Goal: Browse casually: Explore the website without a specific task or goal

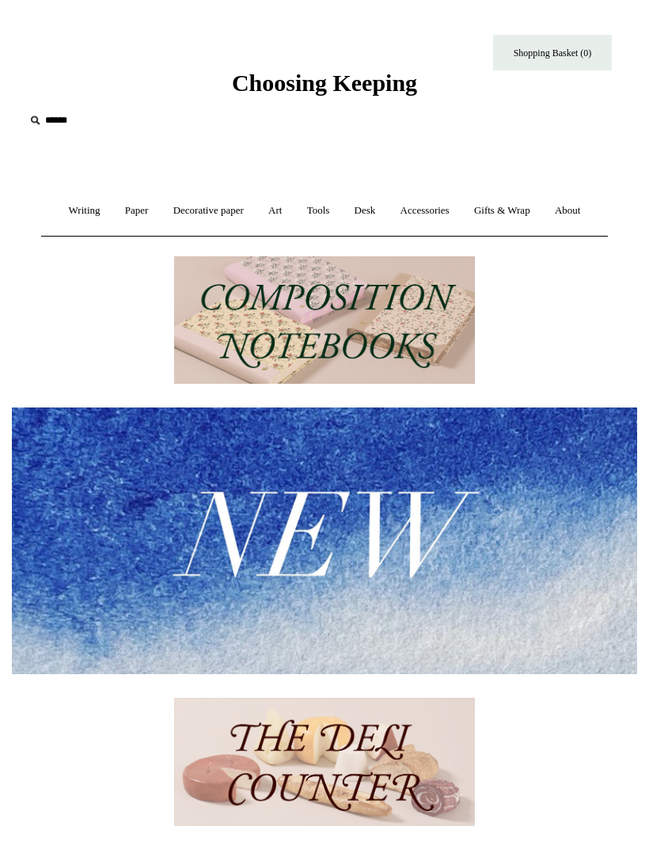
click at [374, 209] on link "Desk +" at bounding box center [366, 211] width 44 height 42
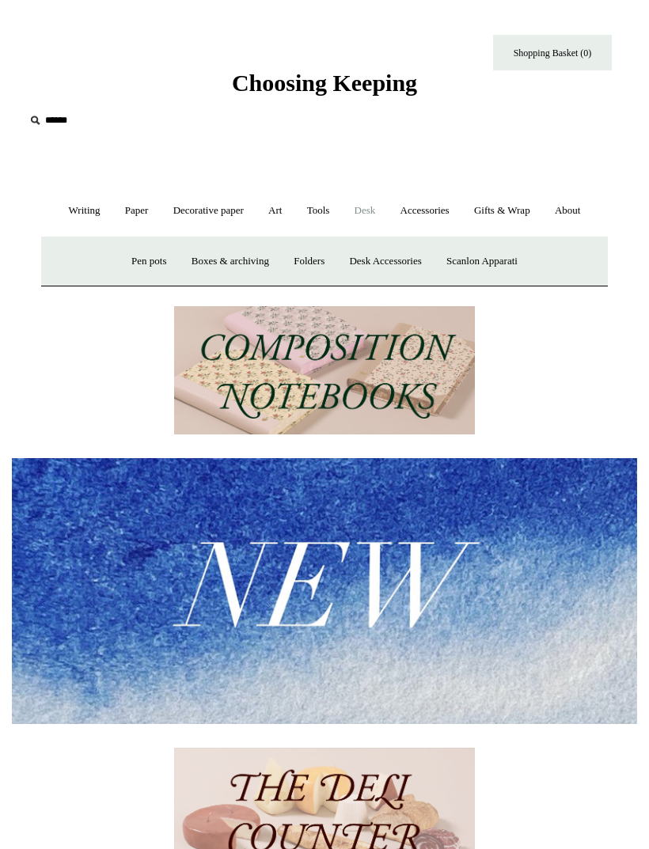
click at [393, 264] on link "Desk Accessories" at bounding box center [385, 262] width 94 height 42
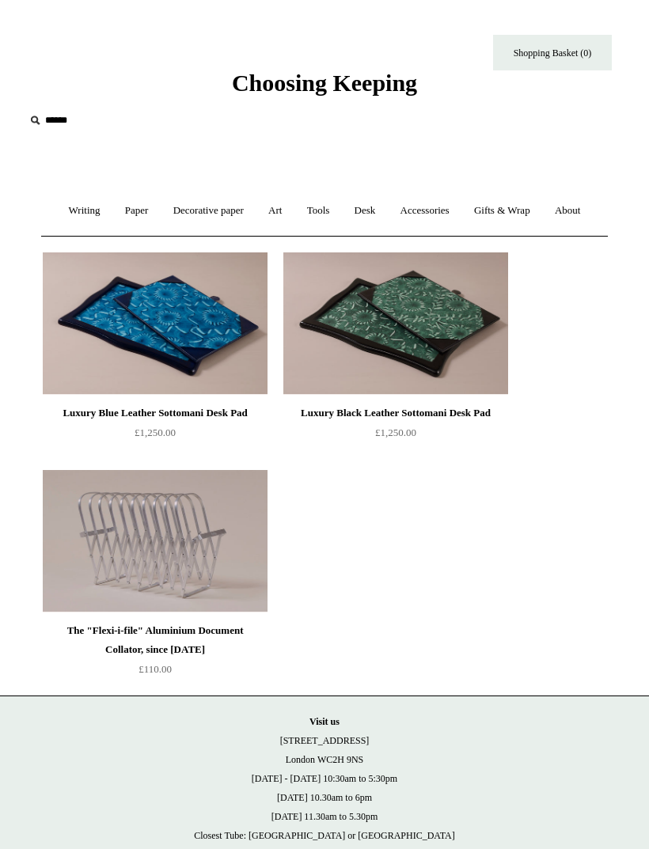
click at [376, 207] on link "Desk +" at bounding box center [366, 211] width 44 height 42
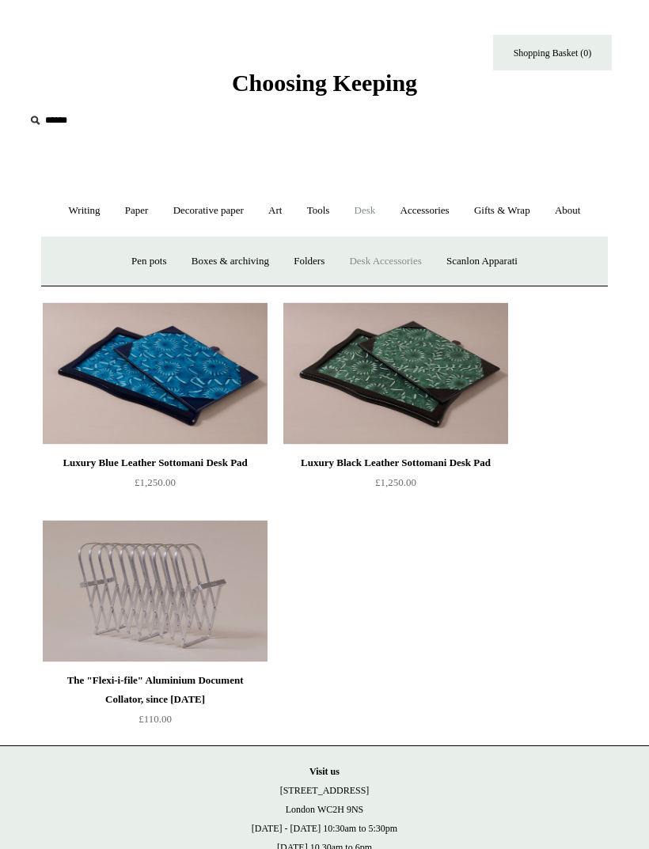
click at [151, 263] on link "Pen pots" at bounding box center [148, 262] width 57 height 42
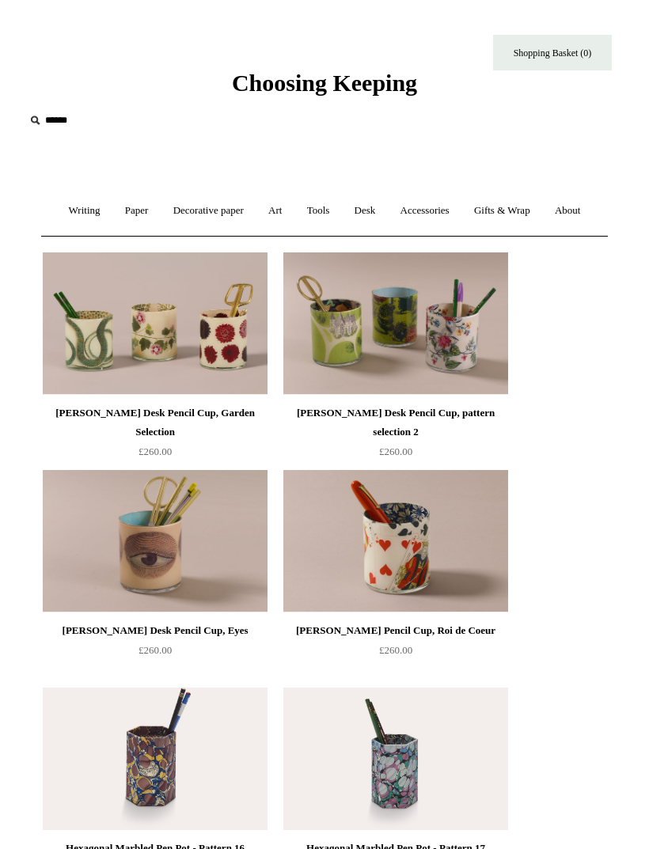
click at [369, 207] on link "Desk +" at bounding box center [366, 211] width 44 height 42
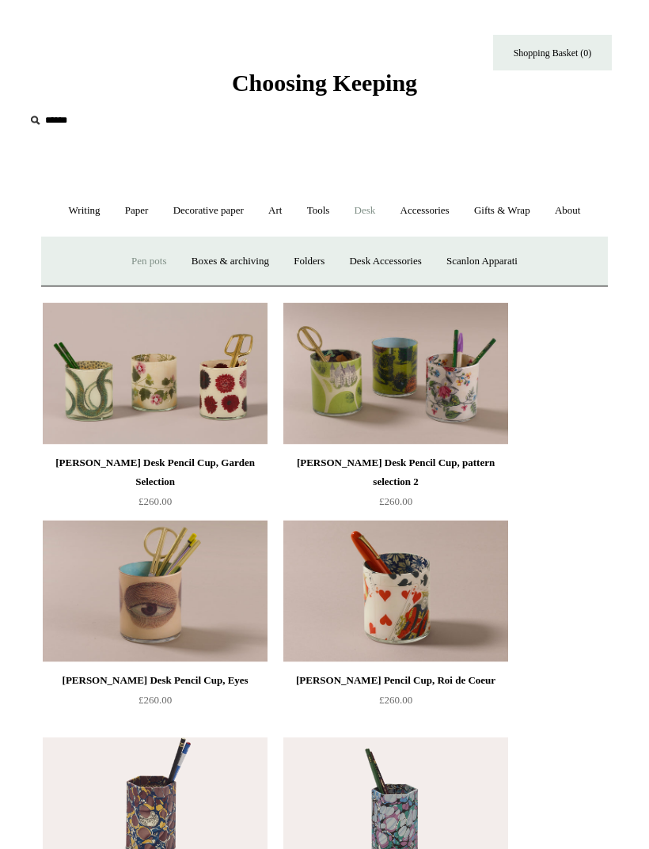
click at [250, 260] on link "Boxes & archiving" at bounding box center [230, 262] width 100 height 42
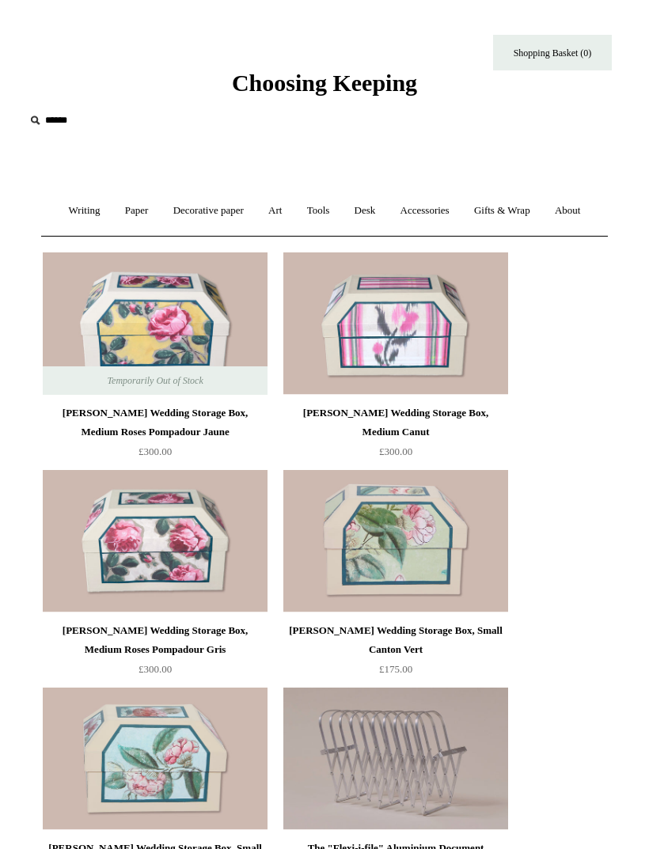
click at [370, 211] on link "Desk +" at bounding box center [366, 211] width 44 height 42
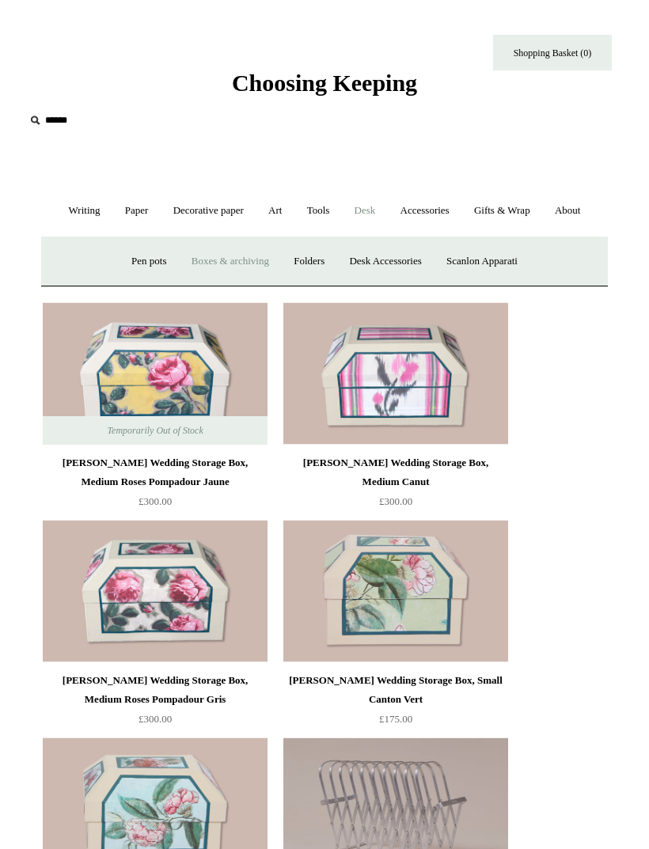
click at [323, 260] on link "Folders" at bounding box center [309, 262] width 53 height 42
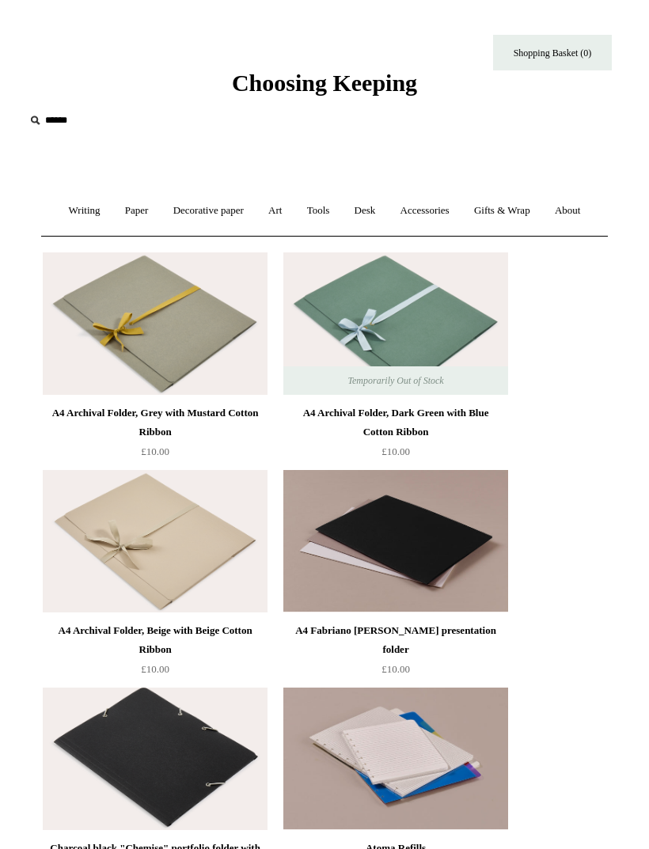
click at [366, 207] on link "Desk +" at bounding box center [366, 211] width 44 height 42
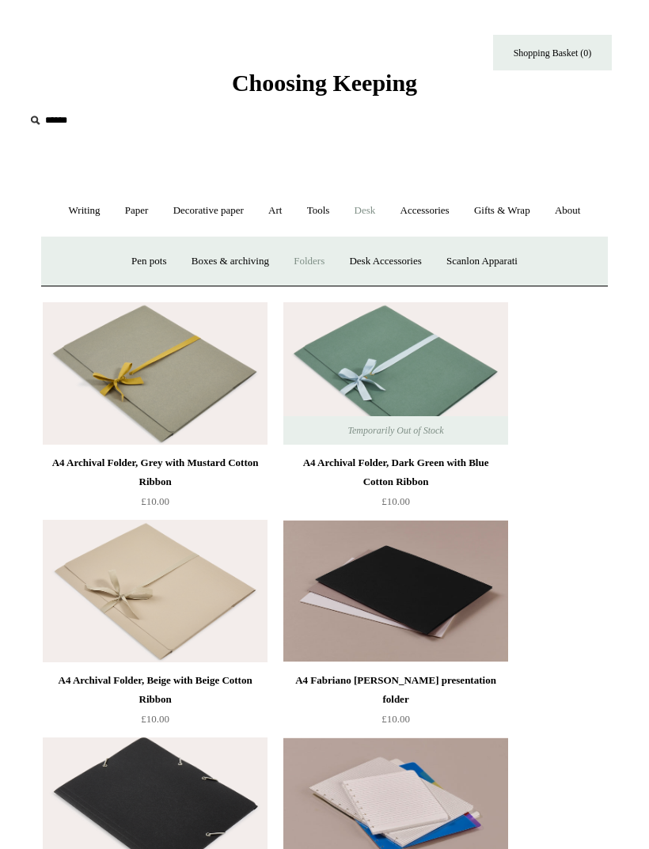
click at [488, 263] on link "Scanlon Apparati" at bounding box center [481, 262] width 93 height 42
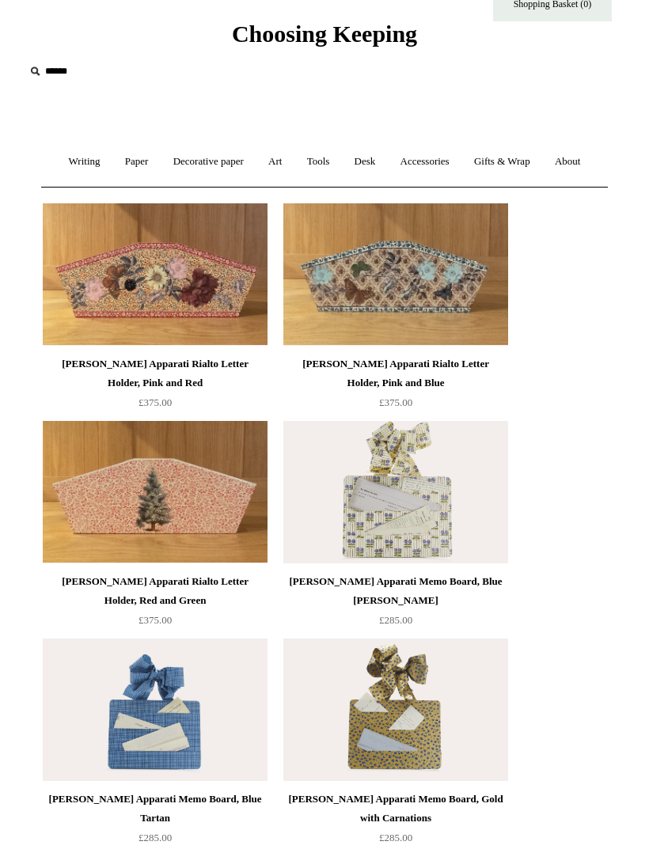
scroll to position [51, 0]
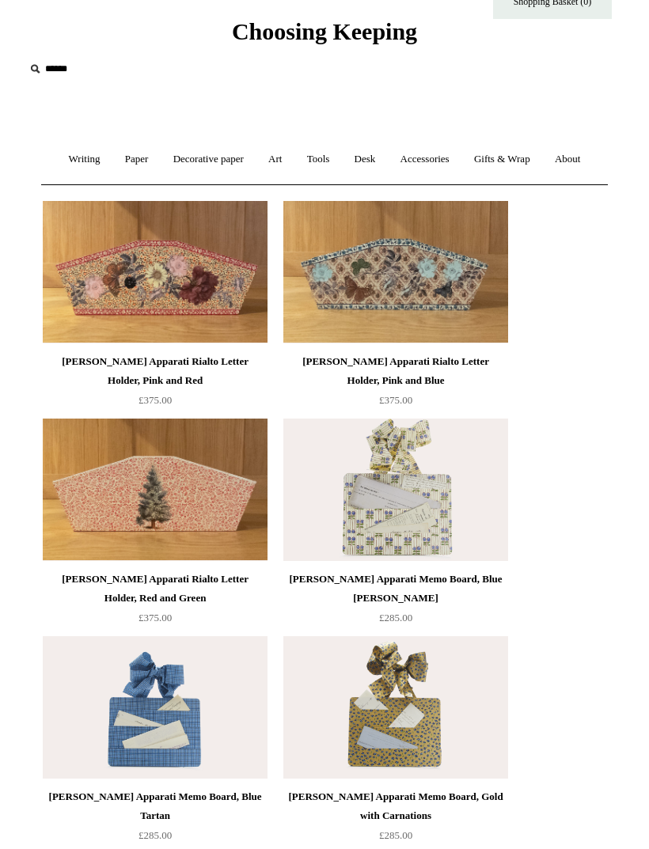
click at [443, 158] on link "Accessories +" at bounding box center [424, 160] width 71 height 42
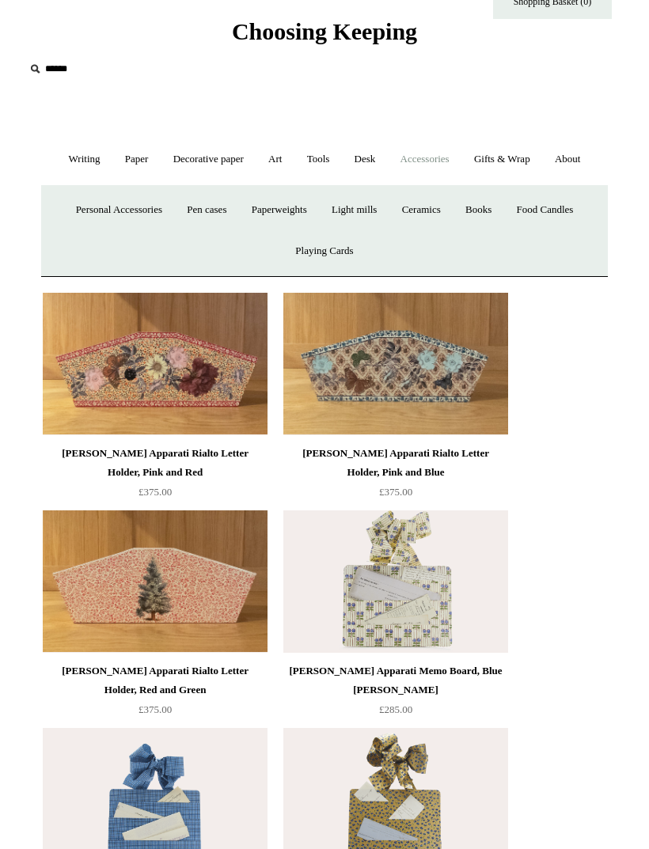
click at [134, 213] on link "Personal Accessories +" at bounding box center [119, 210] width 108 height 42
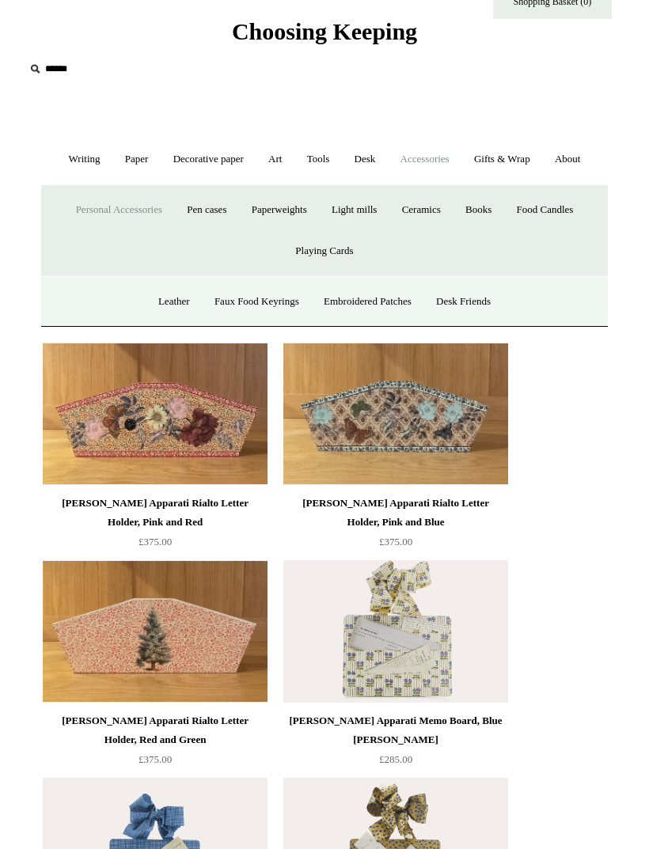
click at [270, 308] on link "Faux Food Keyrings" at bounding box center [256, 302] width 107 height 42
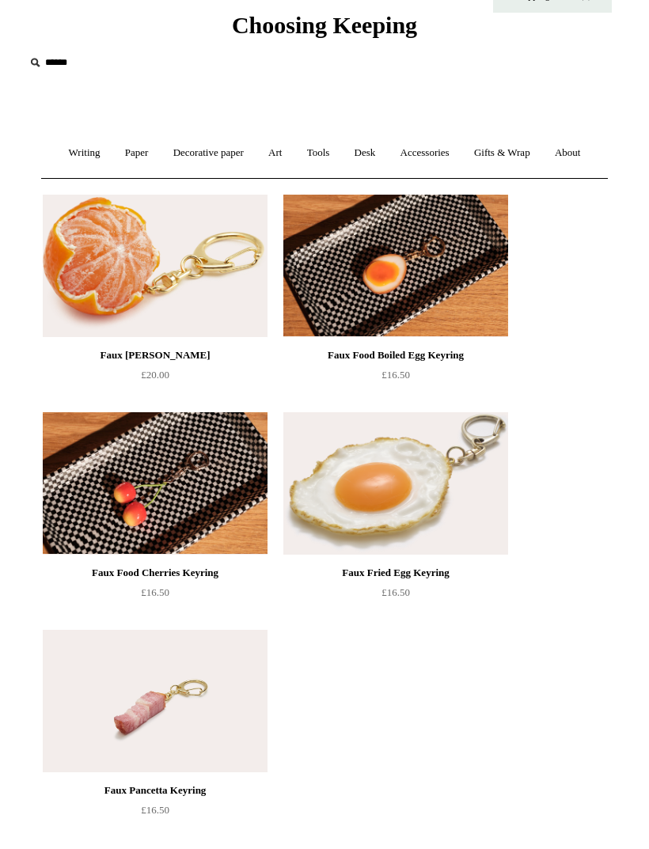
scroll to position [52, 0]
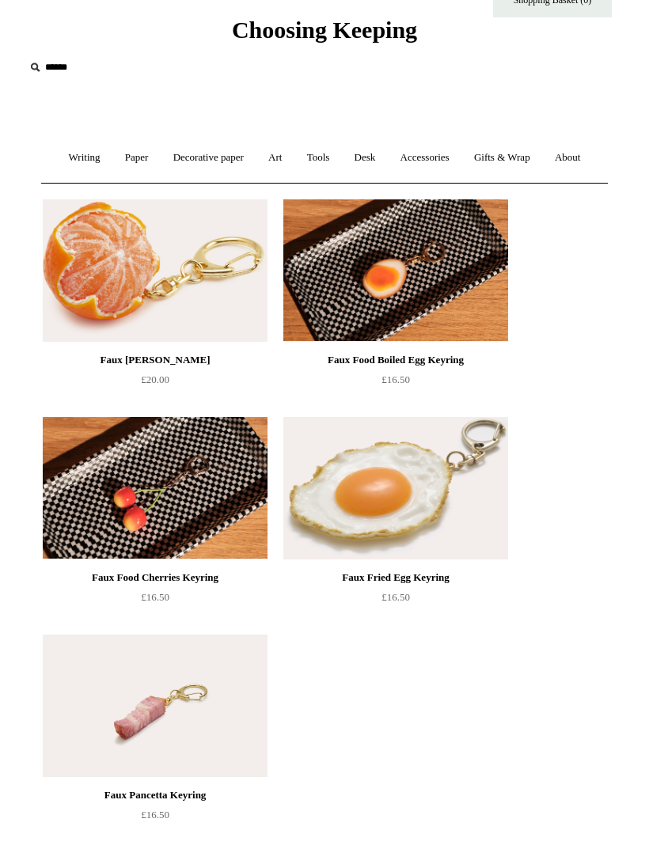
click at [426, 158] on link "Accessories +" at bounding box center [424, 159] width 71 height 42
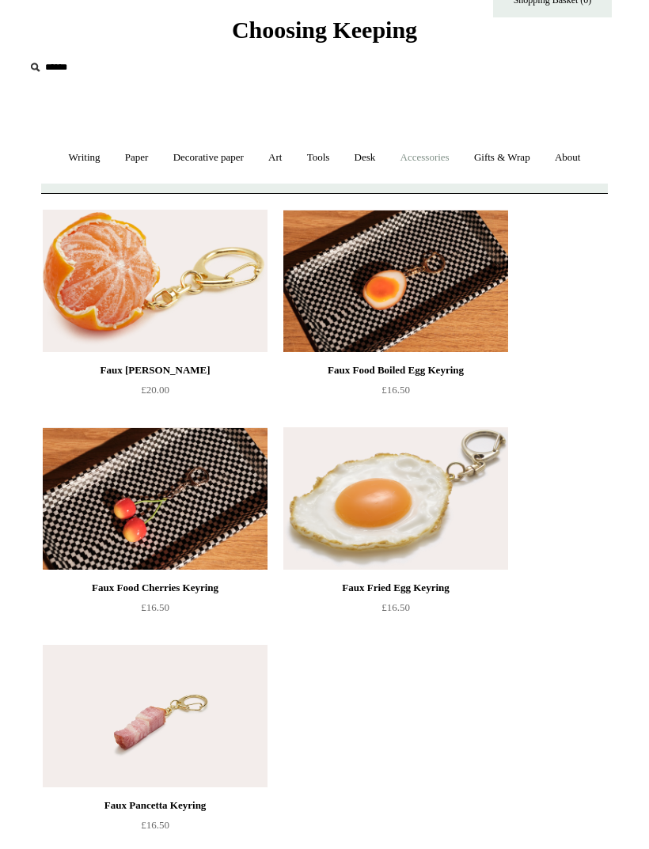
scroll to position [53, 0]
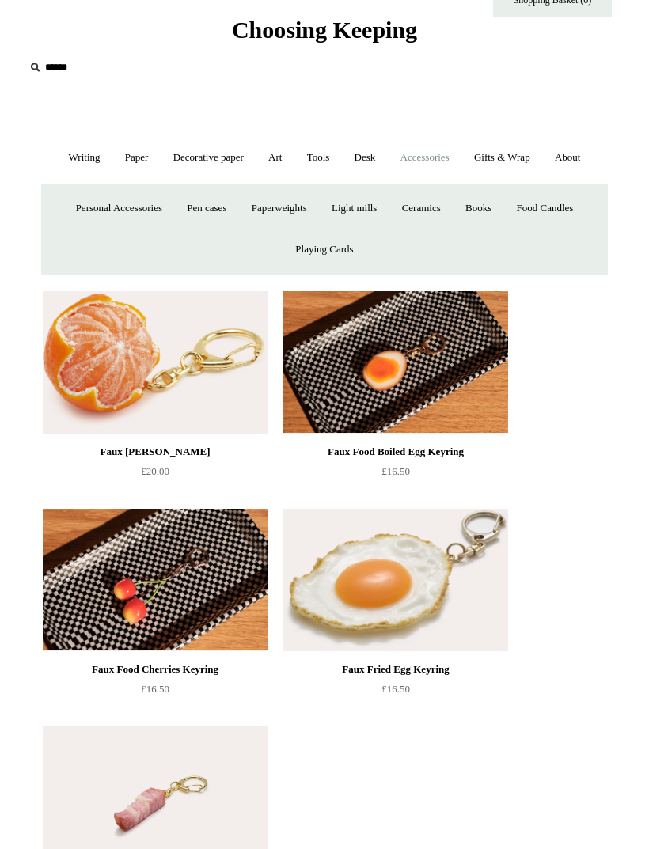
click at [132, 205] on link "Personal Accessories +" at bounding box center [119, 209] width 108 height 42
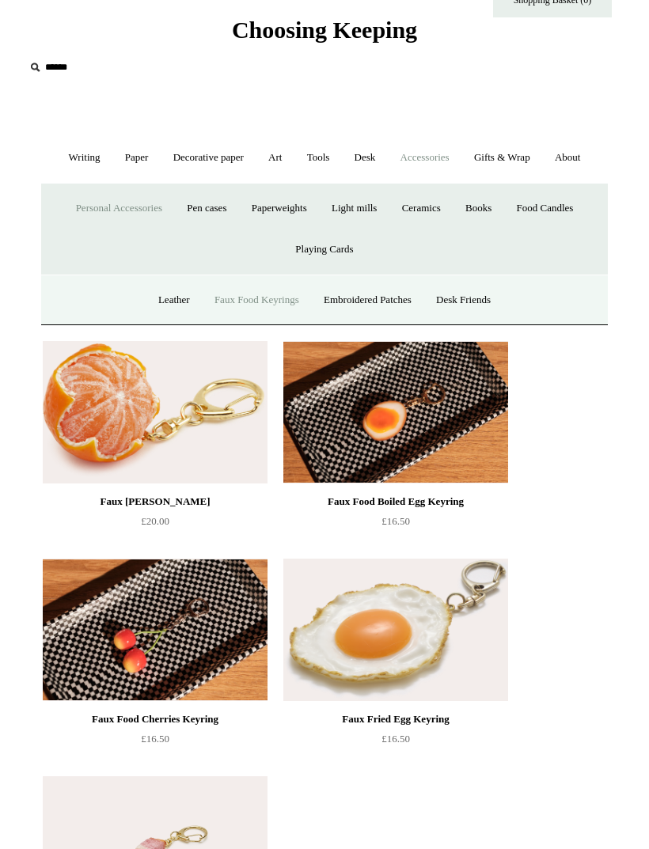
click at [184, 293] on link "Leather" at bounding box center [174, 300] width 54 height 42
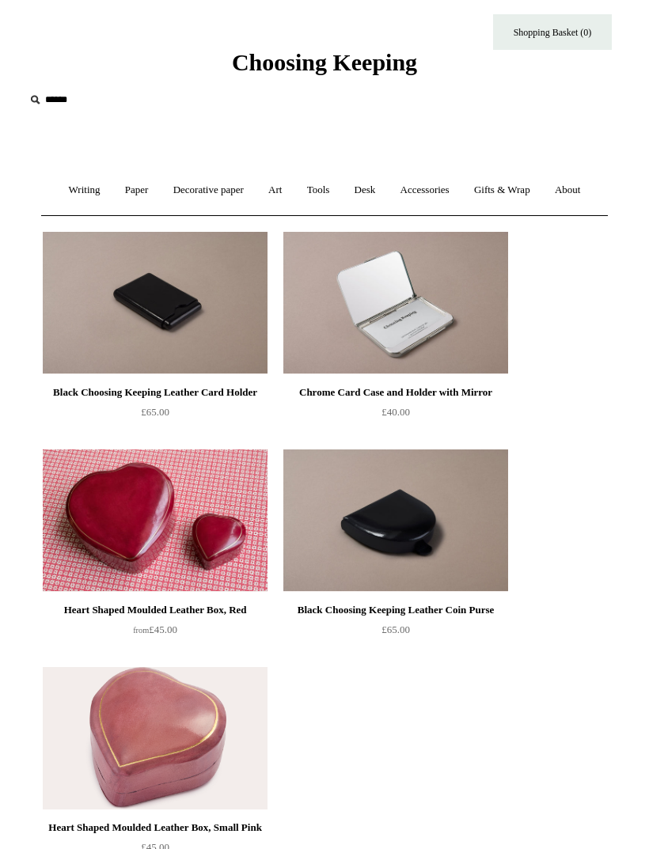
scroll to position [21, 0]
click at [368, 189] on link "Desk +" at bounding box center [366, 190] width 44 height 42
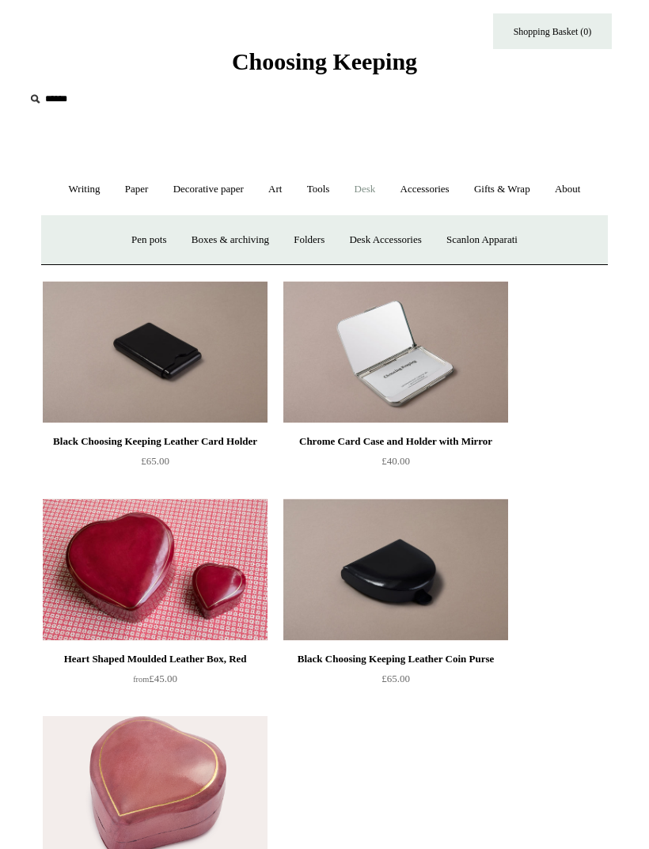
click at [437, 183] on link "Accessories +" at bounding box center [424, 190] width 71 height 42
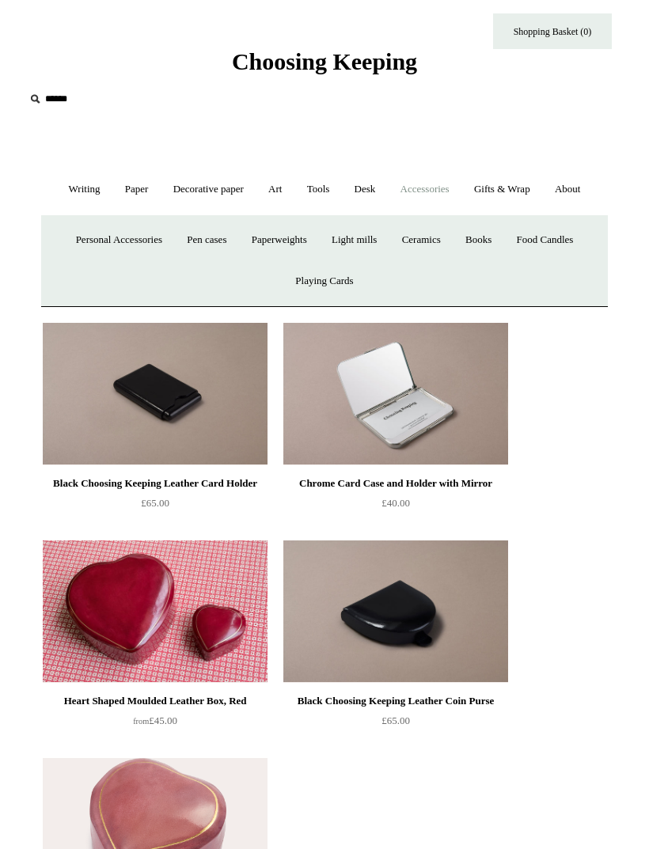
click at [133, 243] on link "Personal Accessories +" at bounding box center [119, 240] width 108 height 42
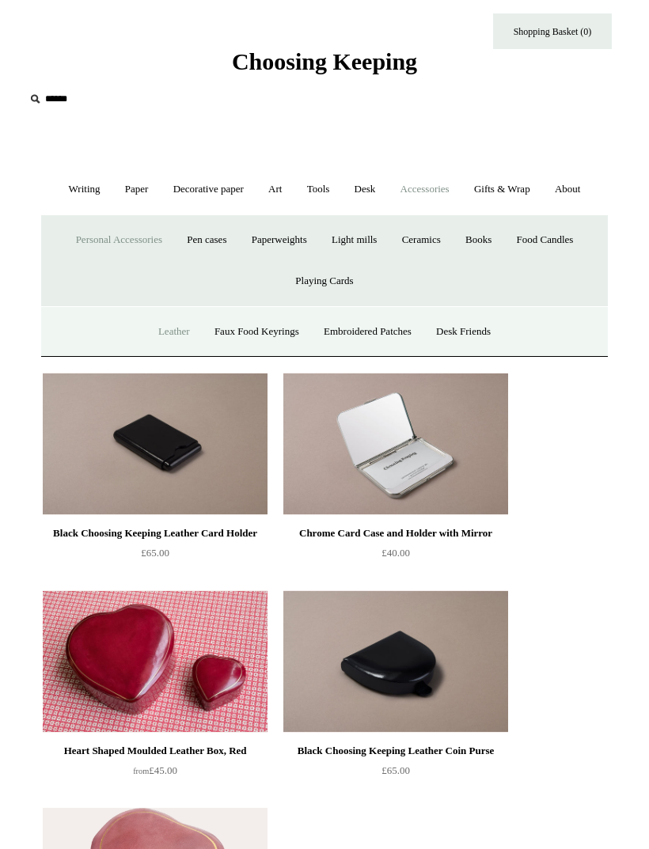
click at [372, 335] on link "Embroidered Patches" at bounding box center [368, 332] width 110 height 42
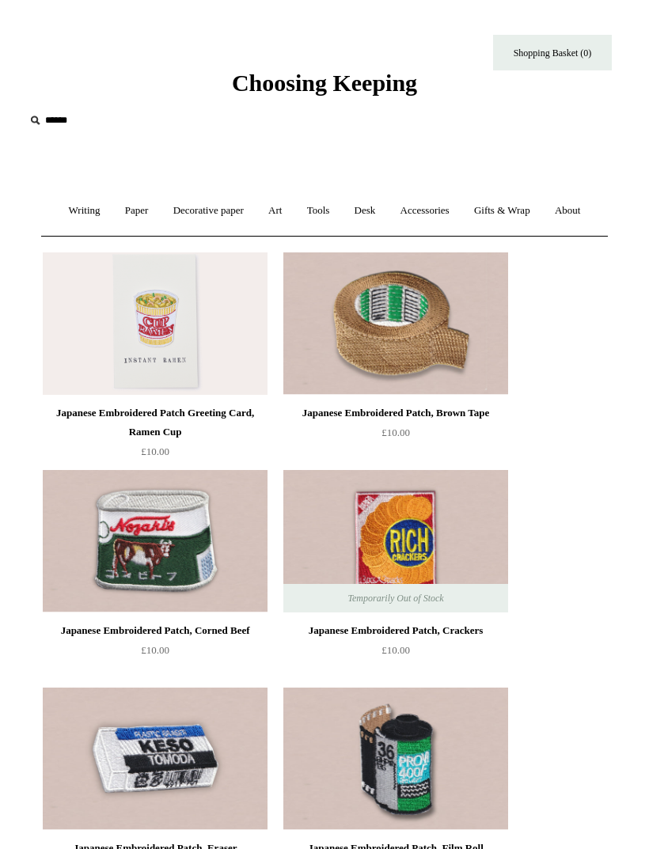
click at [416, 201] on link "Accessories +" at bounding box center [424, 211] width 71 height 42
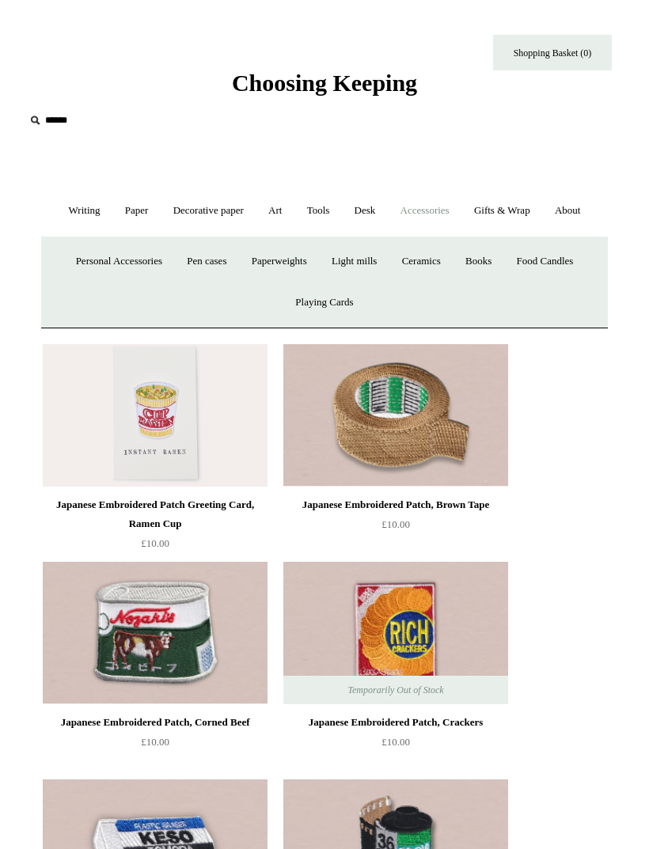
click at [140, 254] on link "Personal Accessories +" at bounding box center [119, 262] width 108 height 42
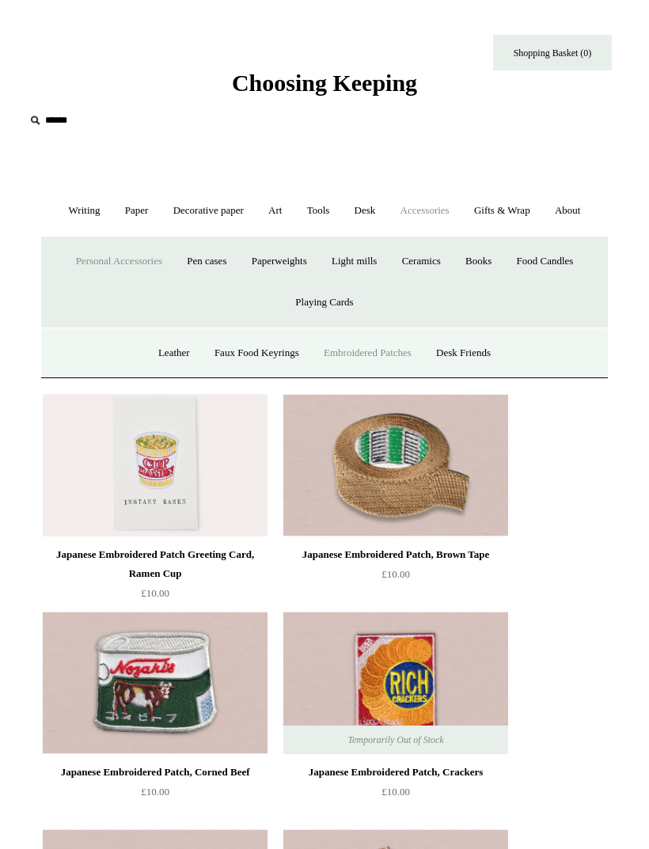
click at [492, 351] on link "Desk Friends" at bounding box center [463, 353] width 77 height 42
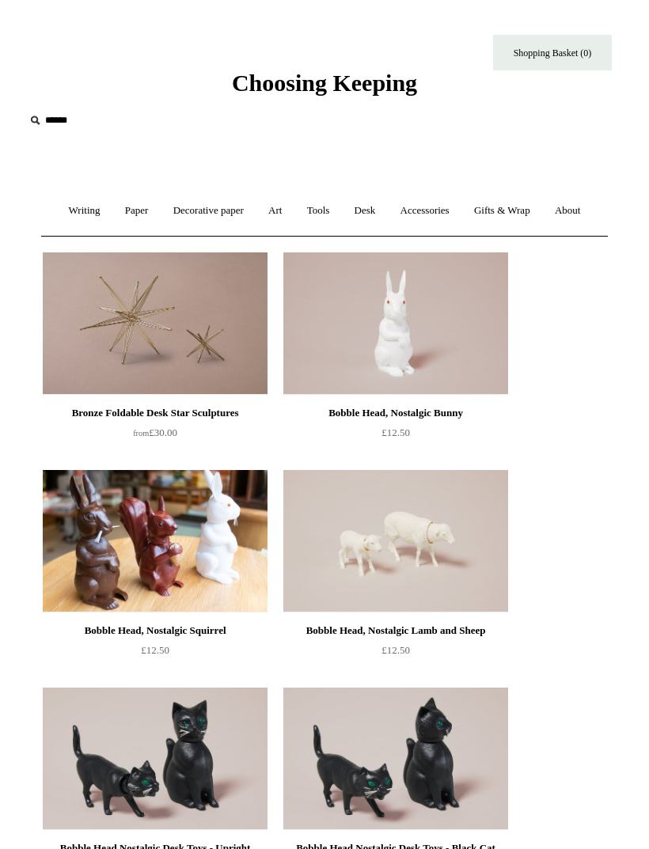
click at [435, 209] on link "Accessories +" at bounding box center [424, 211] width 71 height 42
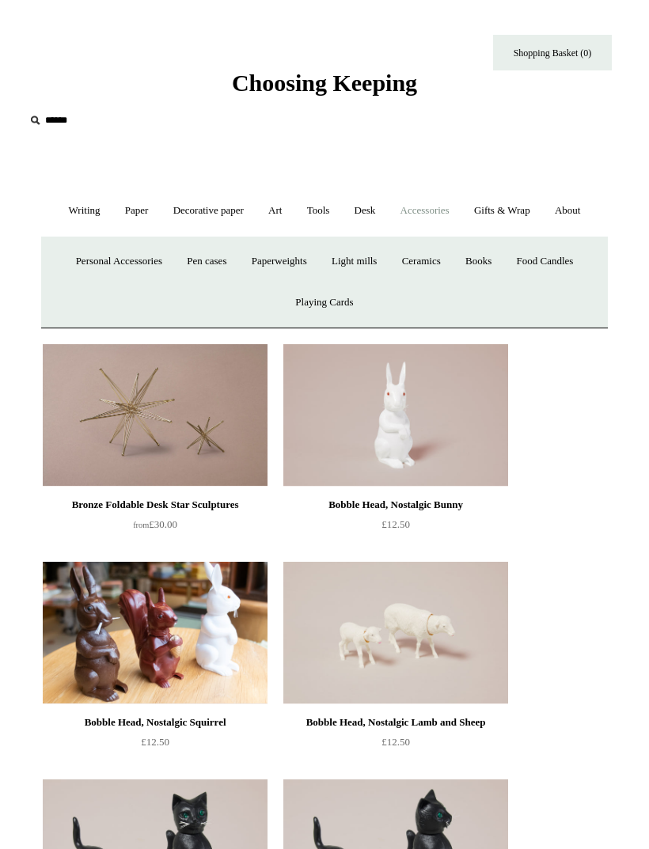
click at [130, 275] on link "Personal Accessories +" at bounding box center [119, 262] width 108 height 42
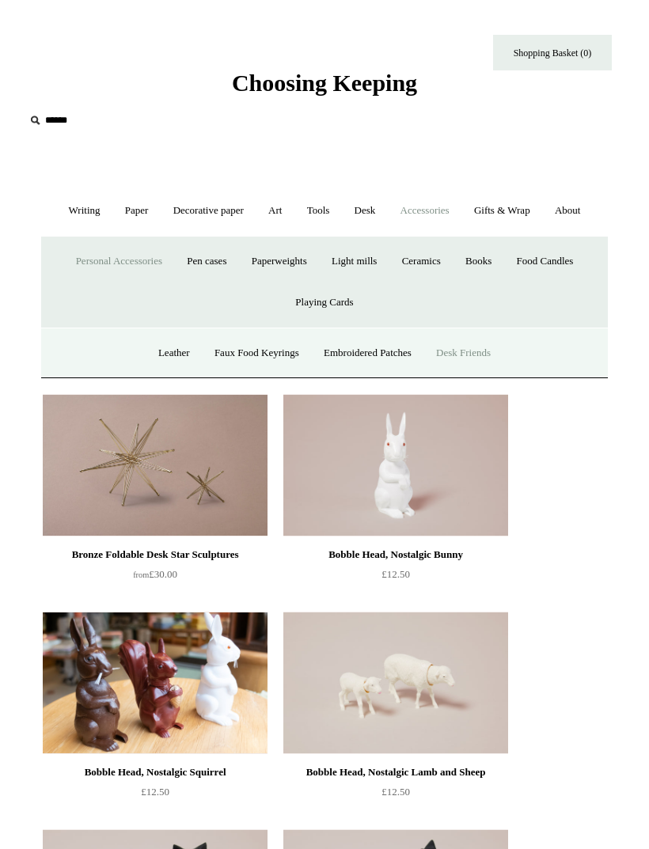
click at [200, 258] on link "Pen cases" at bounding box center [207, 262] width 62 height 42
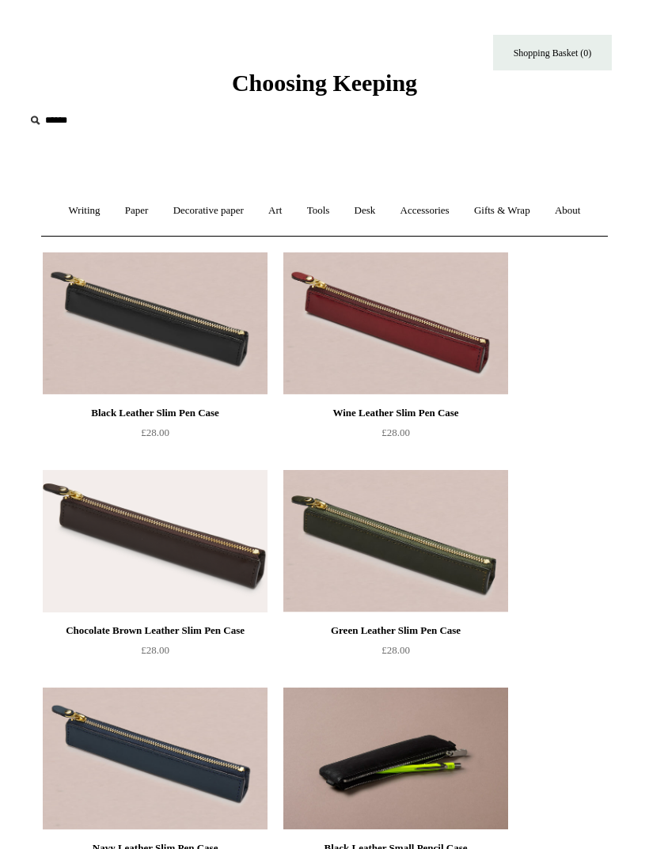
click at [439, 215] on link "Accessories +" at bounding box center [424, 211] width 71 height 42
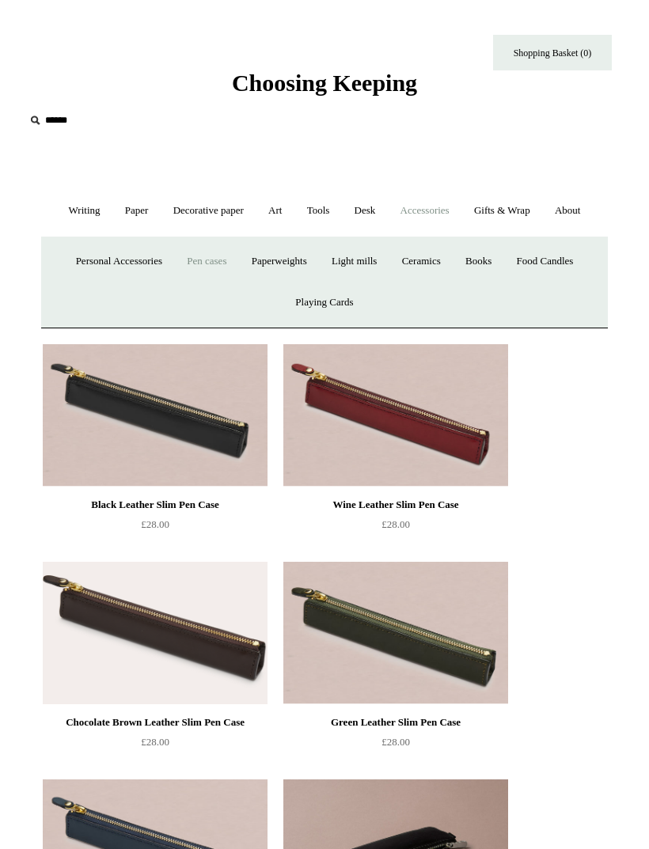
click at [305, 255] on link "Paperweights +" at bounding box center [280, 262] width 78 height 42
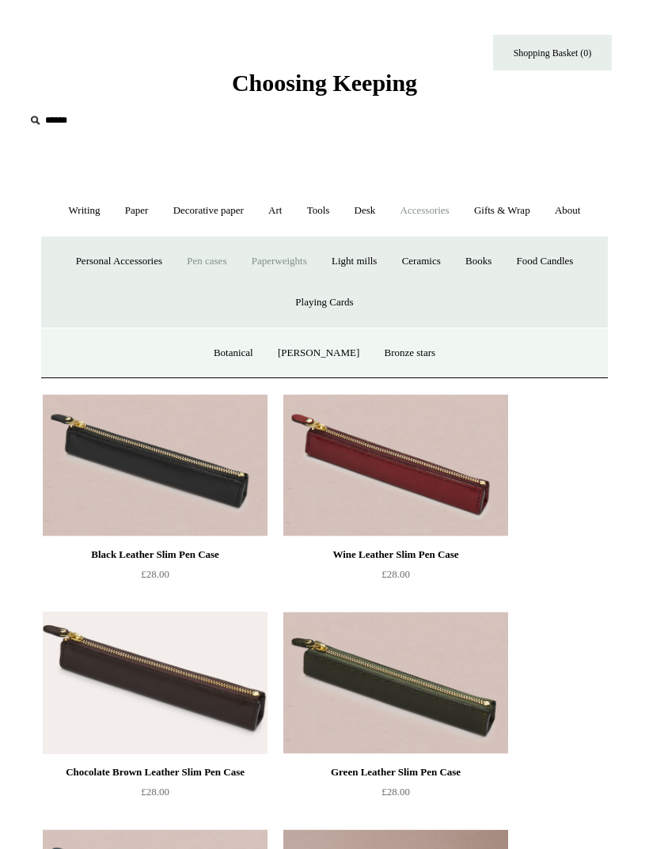
click at [255, 351] on link "Botanical" at bounding box center [234, 353] width 62 height 42
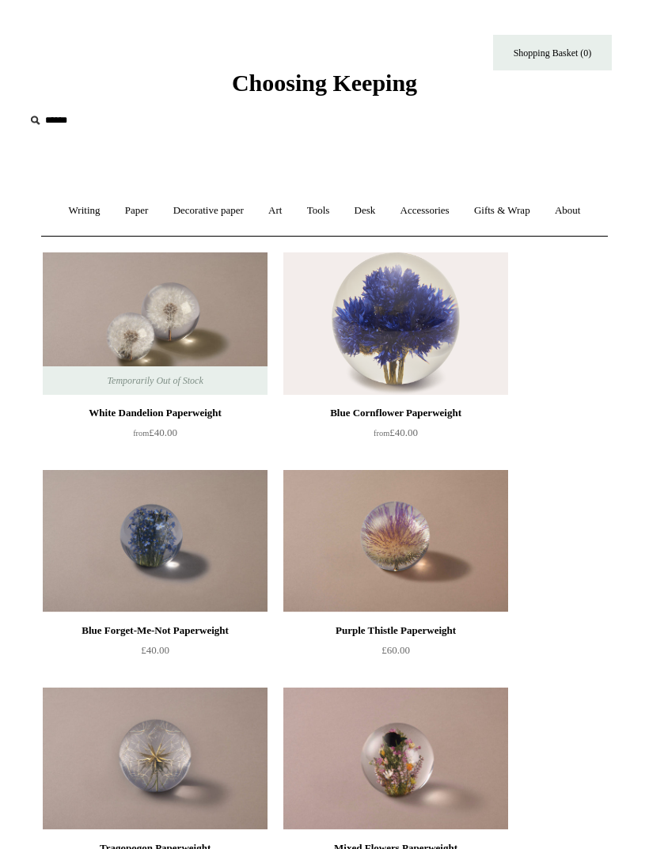
click at [426, 210] on link "Accessories +" at bounding box center [424, 211] width 71 height 42
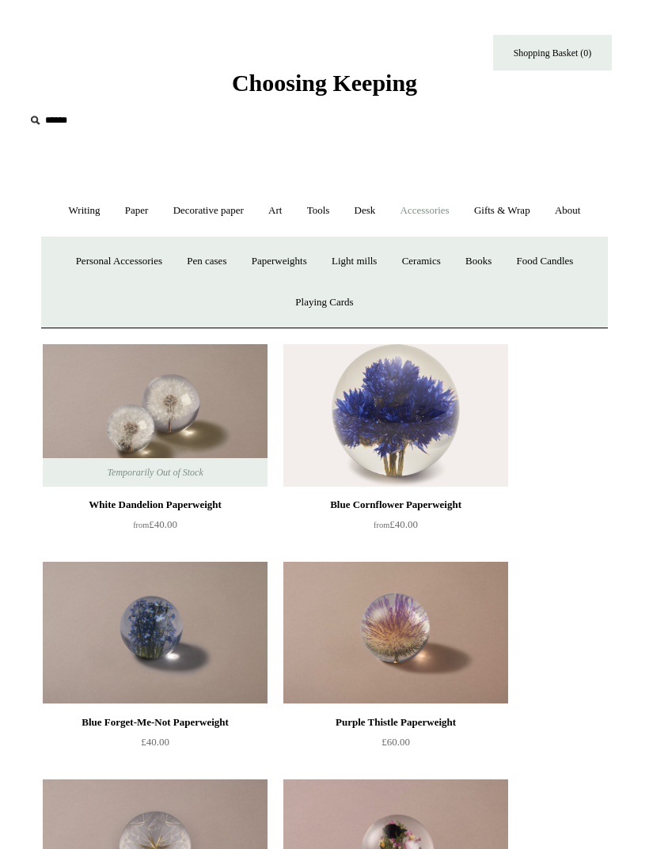
click at [303, 256] on link "Paperweights +" at bounding box center [280, 262] width 78 height 42
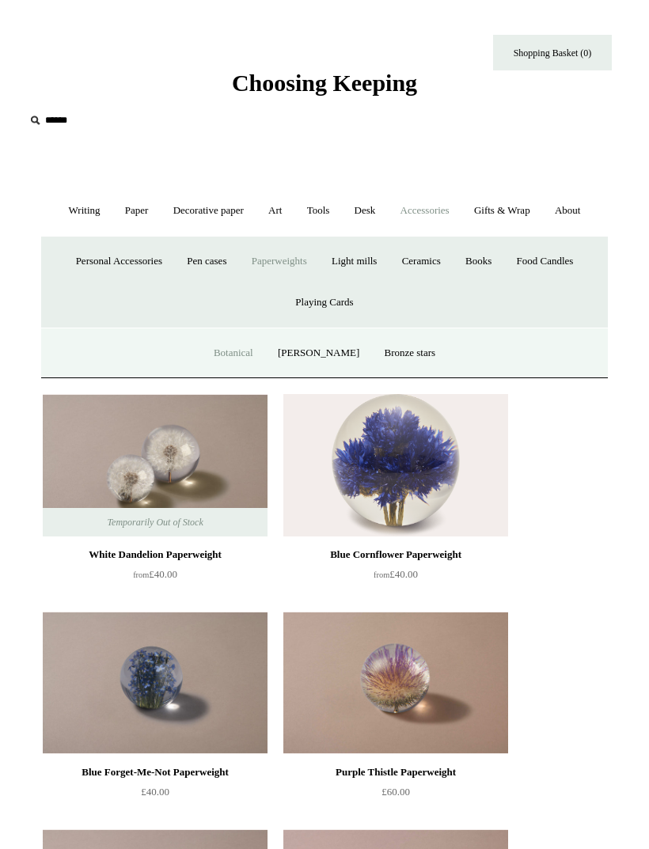
click at [325, 353] on link "[PERSON_NAME]" at bounding box center [319, 353] width 104 height 42
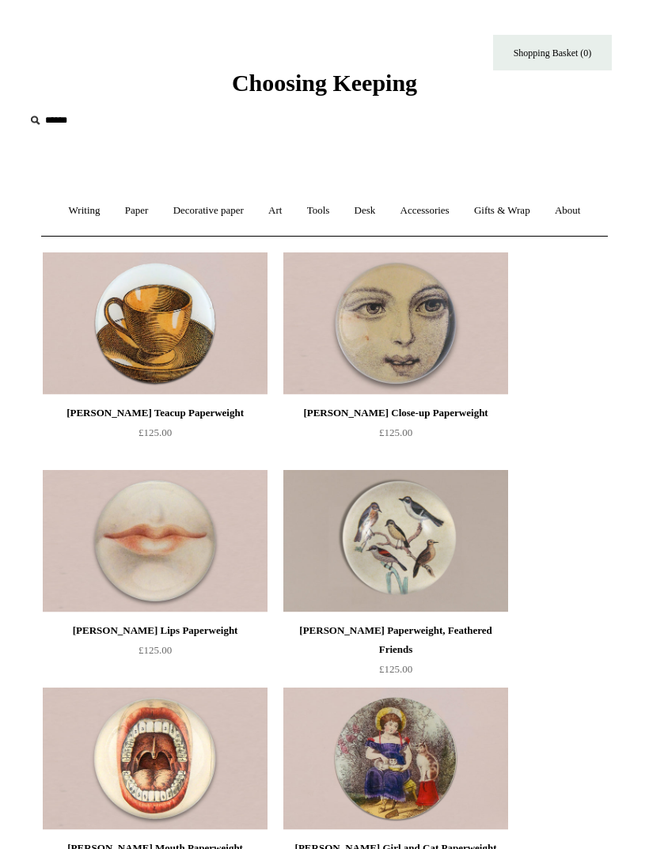
click at [412, 213] on link "Accessories +" at bounding box center [424, 211] width 71 height 42
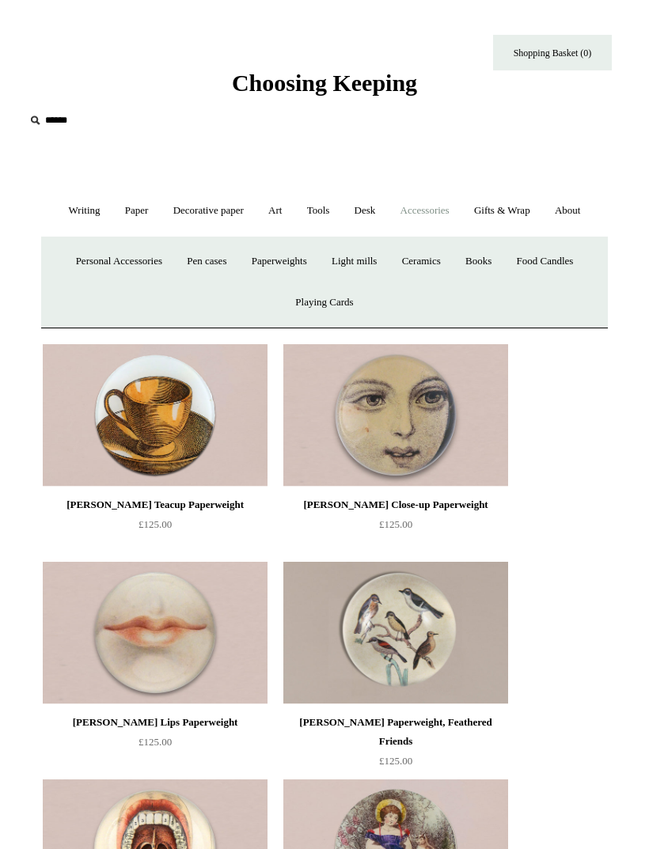
click at [287, 264] on link "Paperweights +" at bounding box center [280, 262] width 78 height 42
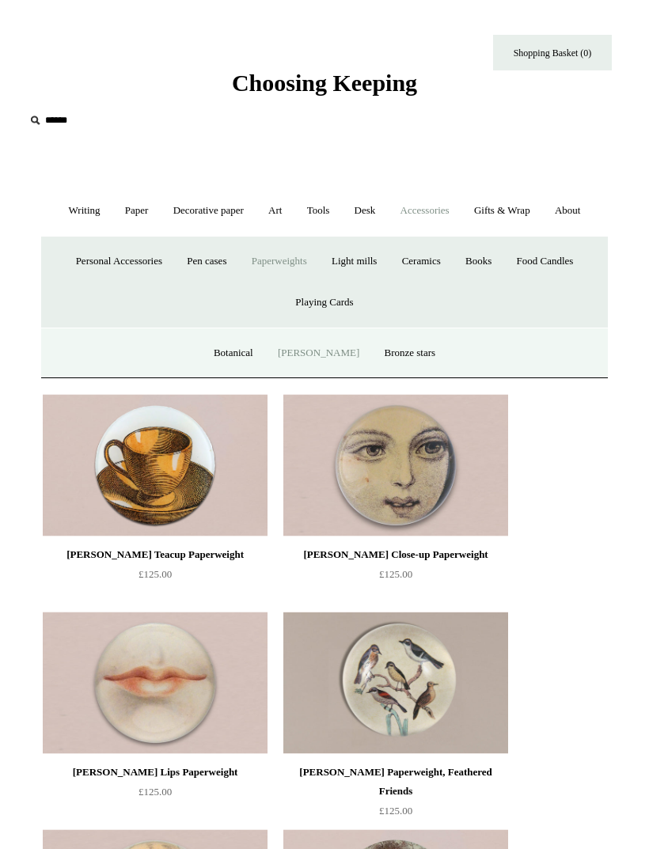
click at [408, 353] on link "Bronze stars" at bounding box center [411, 353] width 74 height 42
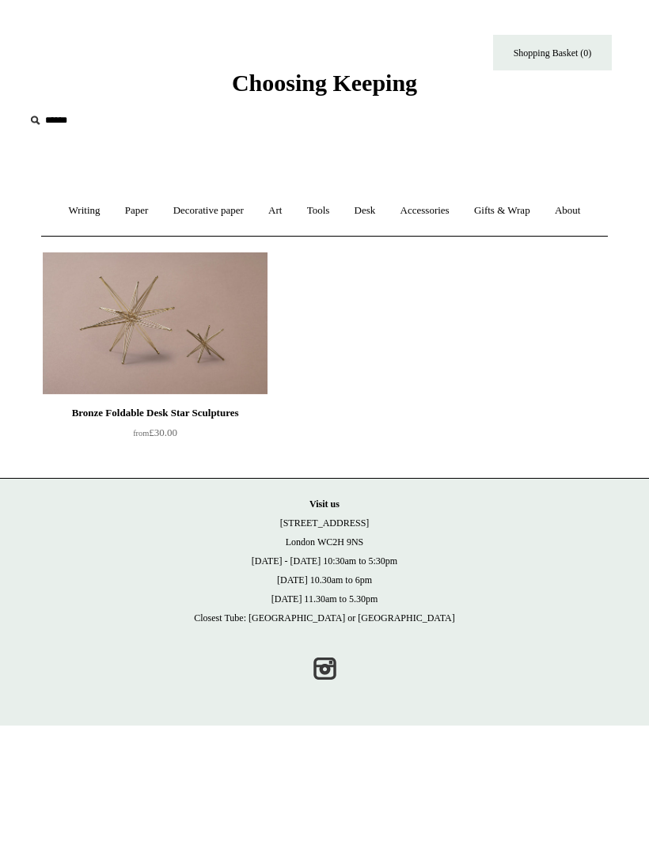
click at [431, 211] on link "Accessories +" at bounding box center [424, 211] width 71 height 42
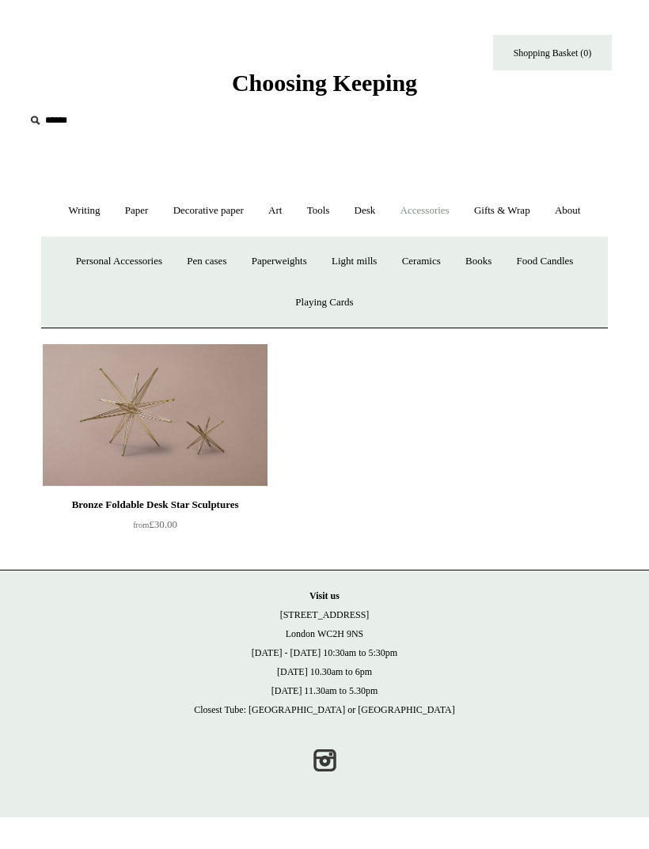
click at [432, 253] on link "Ceramics +" at bounding box center [421, 262] width 61 height 42
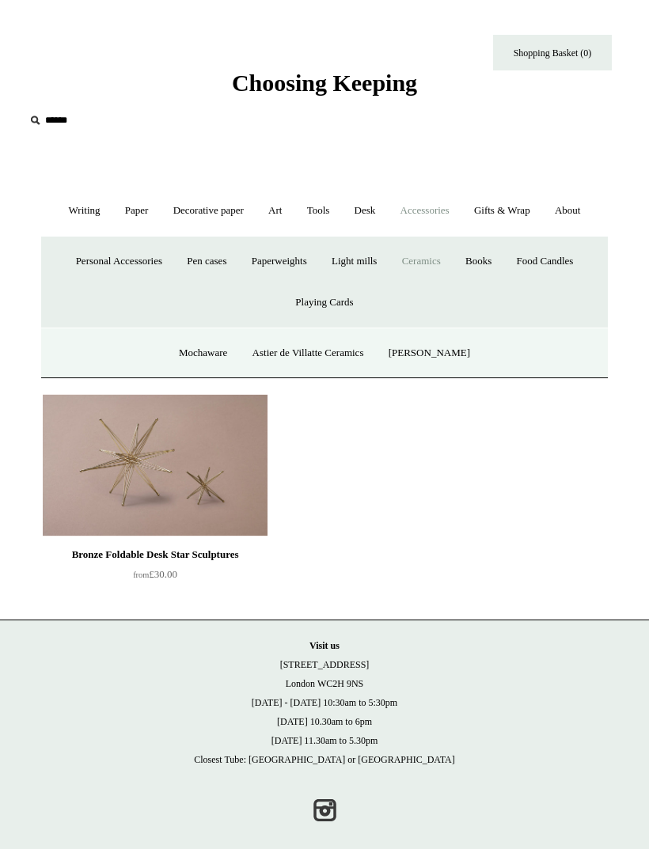
click at [365, 263] on link "Light mills" at bounding box center [354, 262] width 67 height 42
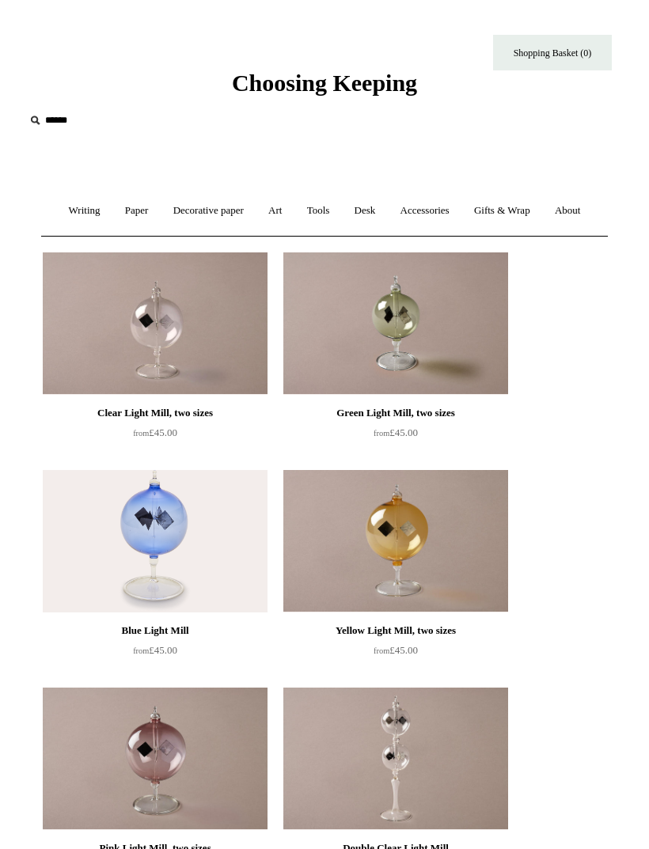
click at [368, 209] on link "Desk +" at bounding box center [366, 211] width 44 height 42
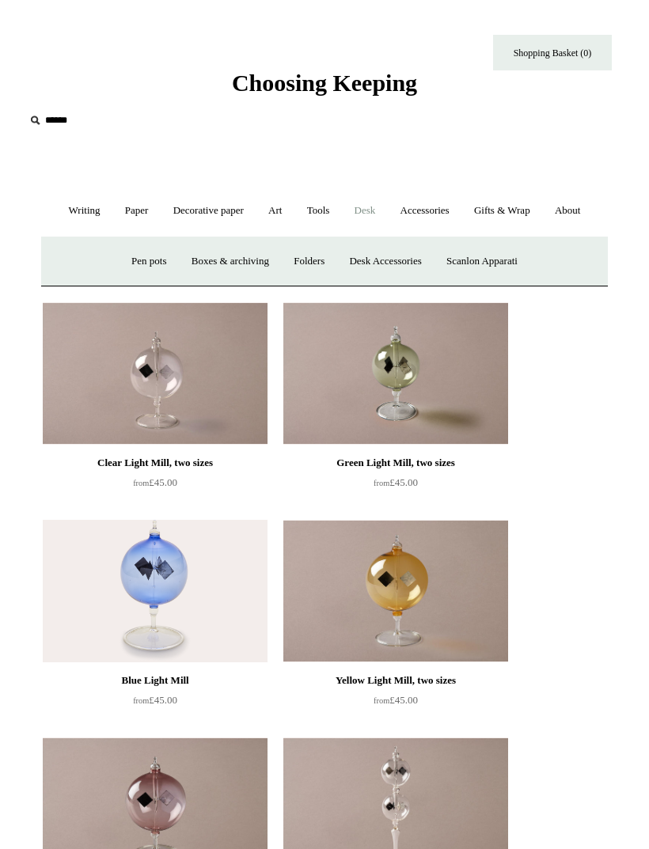
click at [435, 211] on link "Accessories +" at bounding box center [424, 211] width 71 height 42
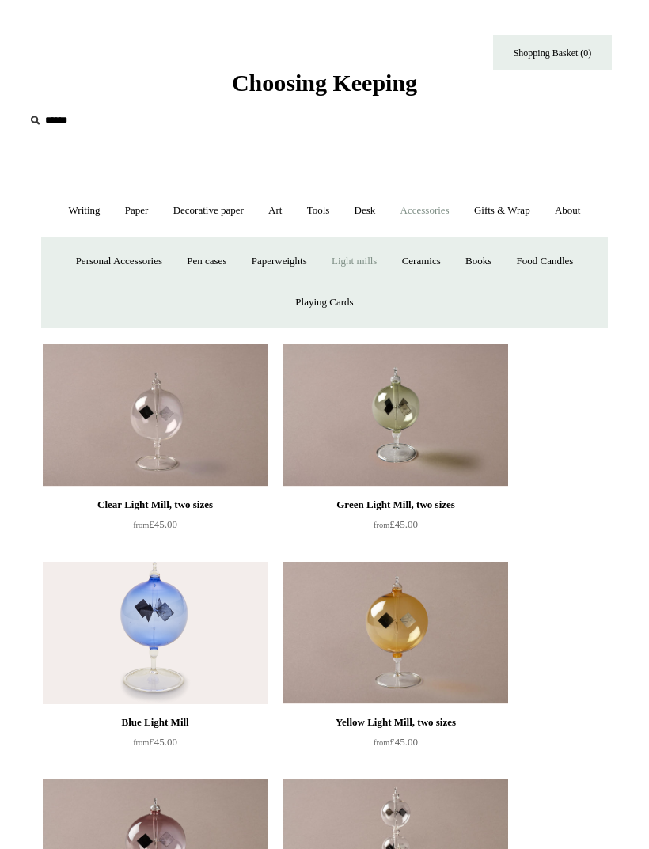
click at [439, 270] on link "Ceramics +" at bounding box center [421, 262] width 61 height 42
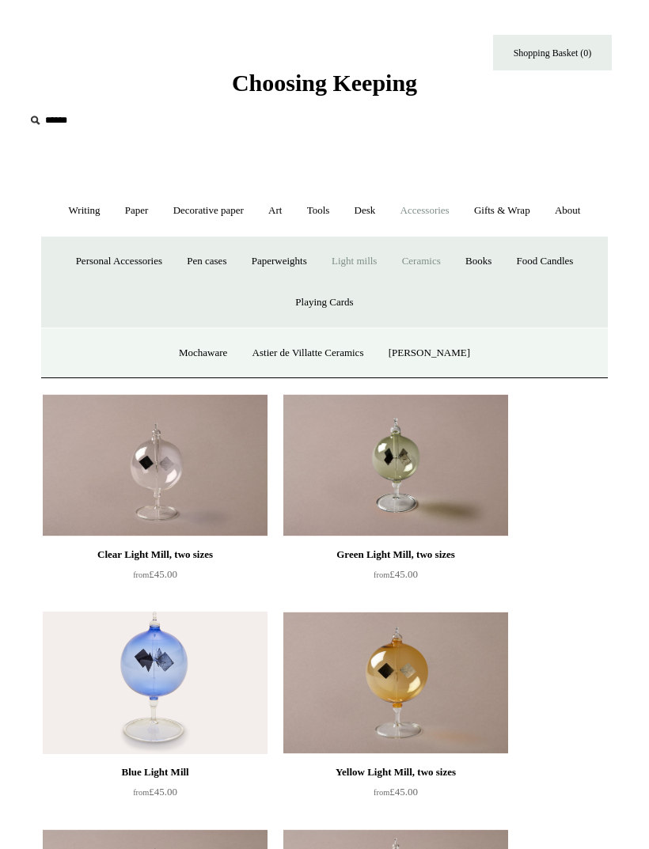
click at [226, 344] on link "Mochaware" at bounding box center [203, 353] width 70 height 42
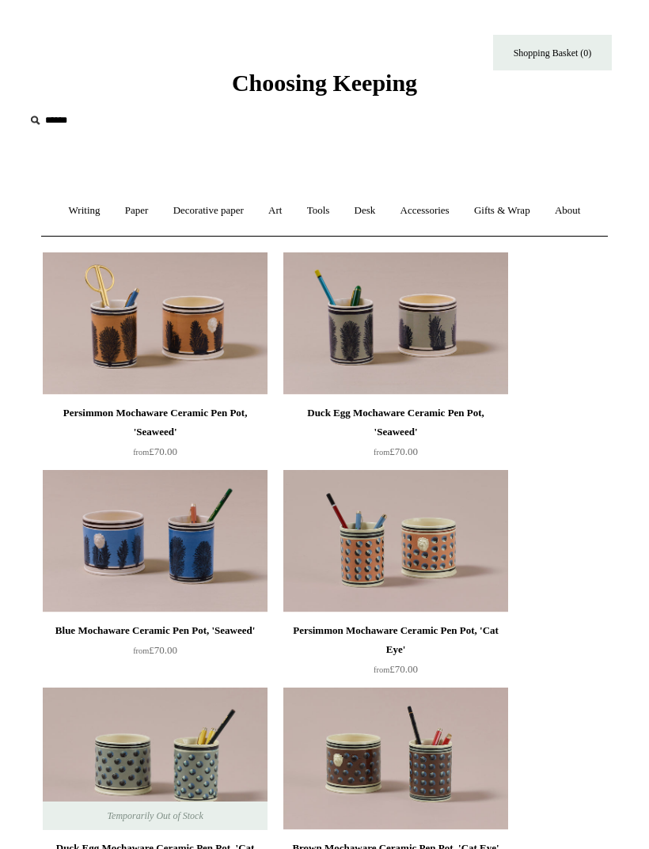
click at [433, 215] on link "Accessories +" at bounding box center [424, 211] width 71 height 42
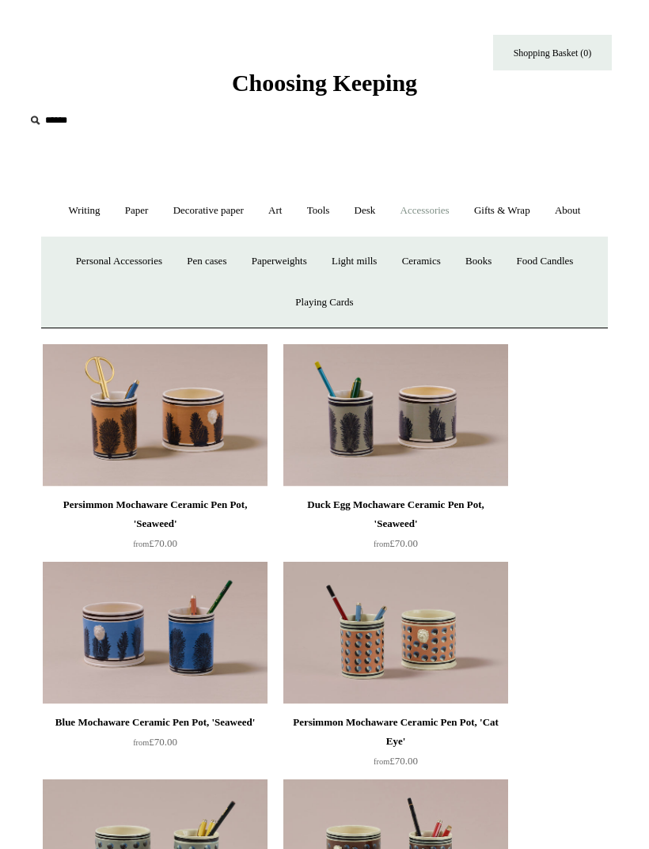
click at [449, 254] on link "Ceramics +" at bounding box center [421, 262] width 61 height 42
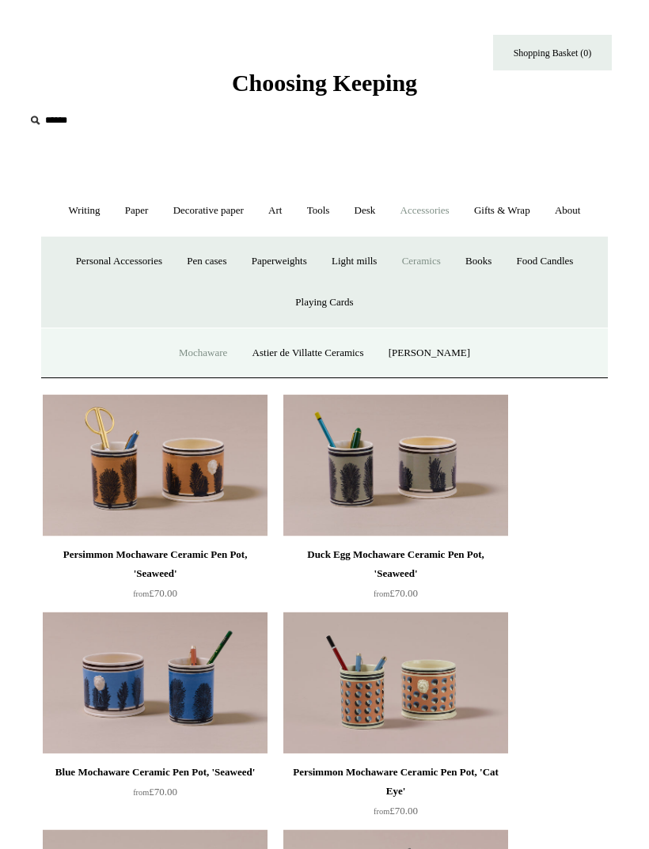
click at [367, 351] on link "Astier de Villatte Ceramics" at bounding box center [308, 353] width 134 height 42
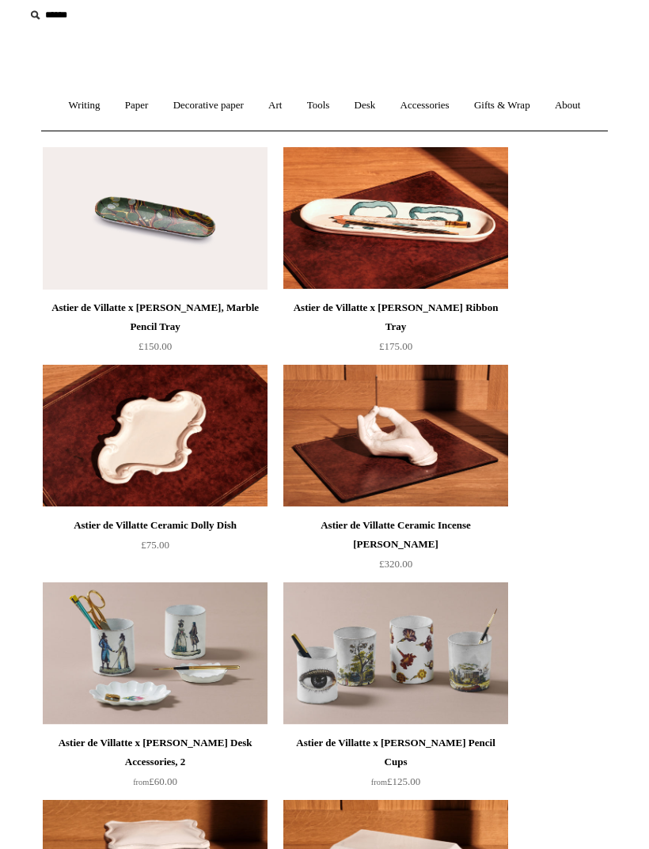
scroll to position [60, 0]
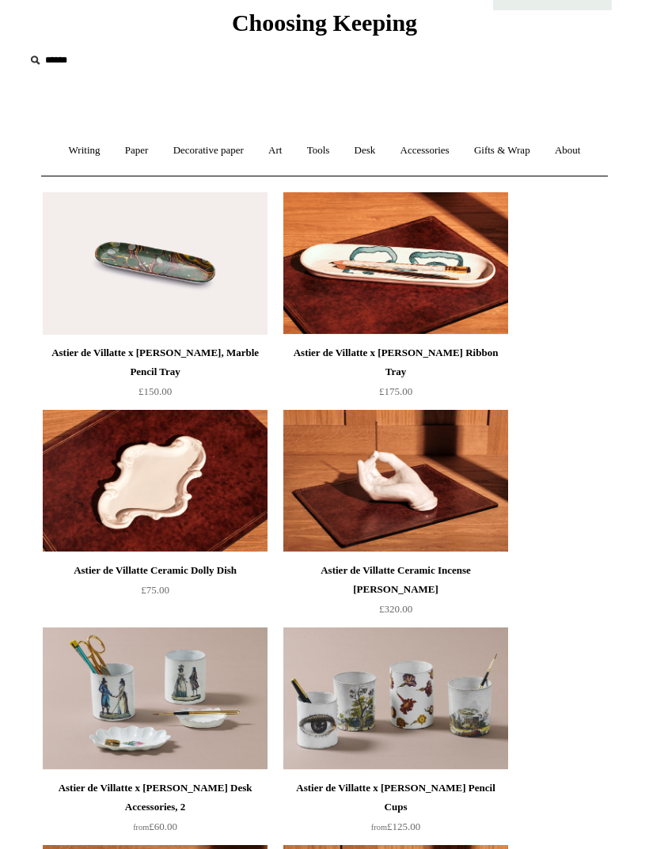
click at [441, 169] on link "Accessories +" at bounding box center [424, 151] width 71 height 42
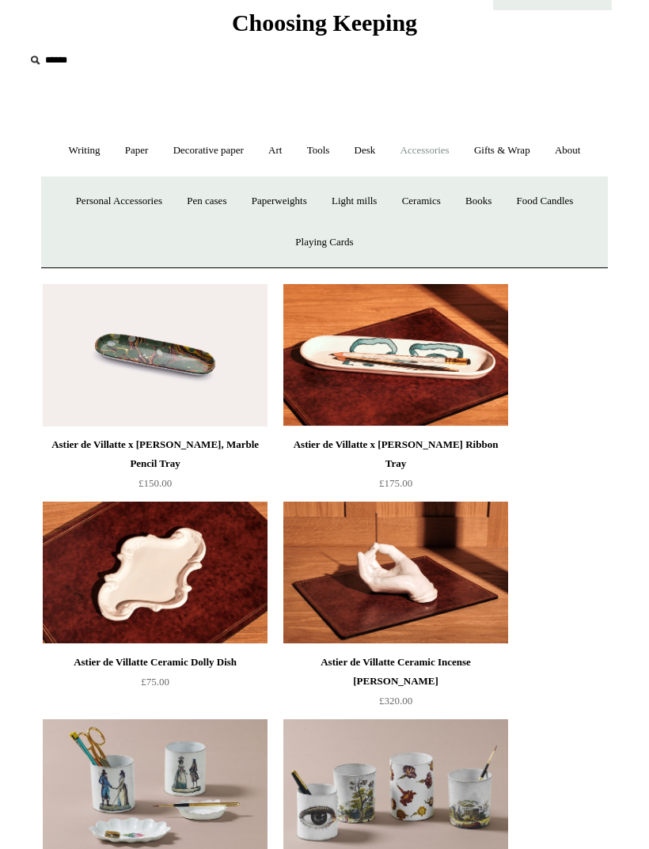
click at [433, 201] on link "Ceramics +" at bounding box center [421, 201] width 61 height 42
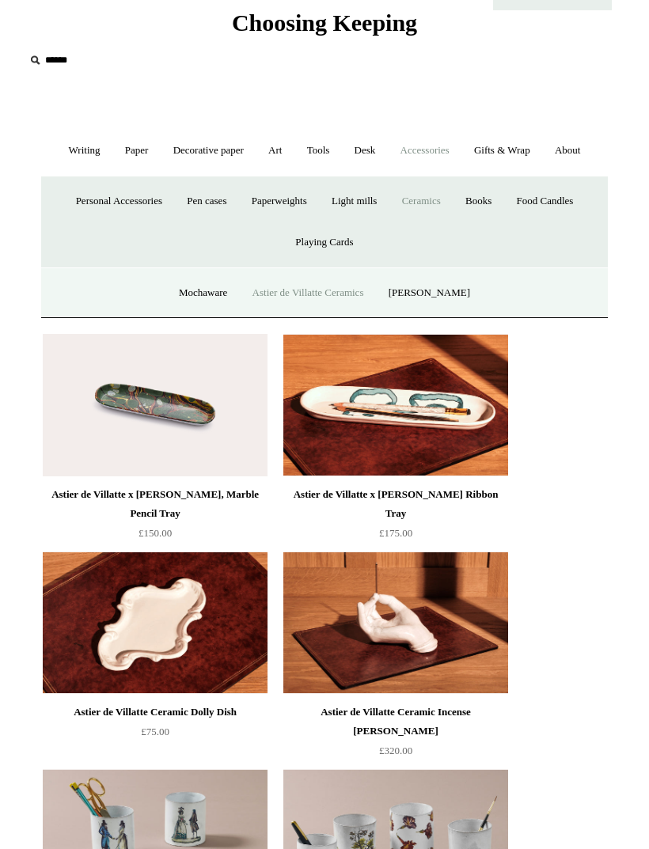
click at [464, 291] on link "[PERSON_NAME]" at bounding box center [430, 293] width 104 height 42
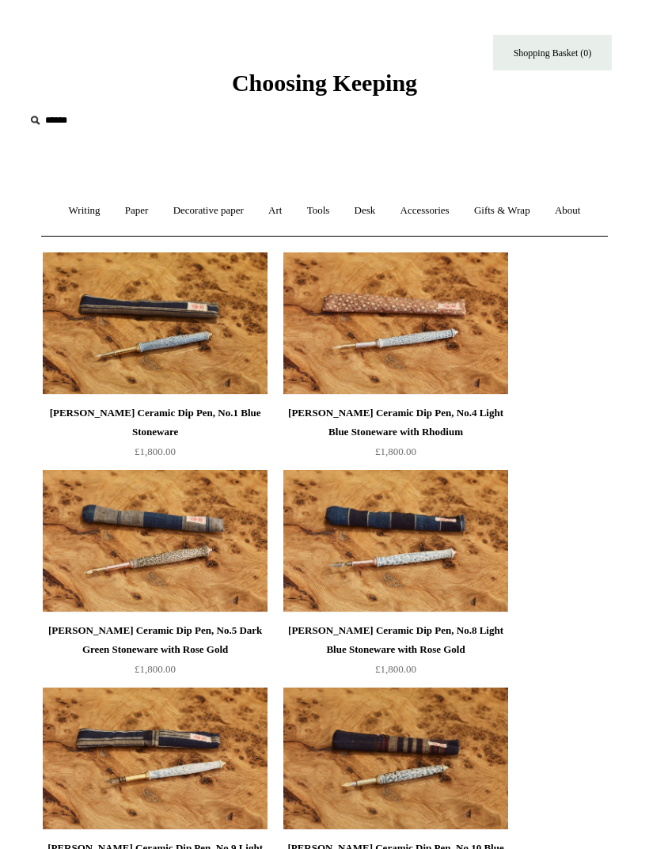
click at [442, 207] on link "Accessories +" at bounding box center [424, 211] width 71 height 42
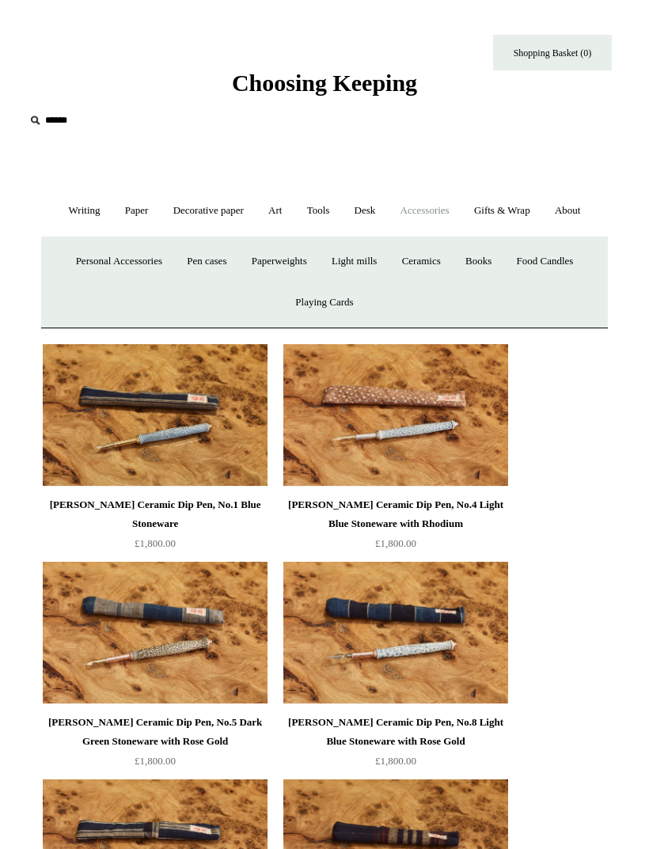
click at [486, 264] on link "Books" at bounding box center [478, 262] width 48 height 42
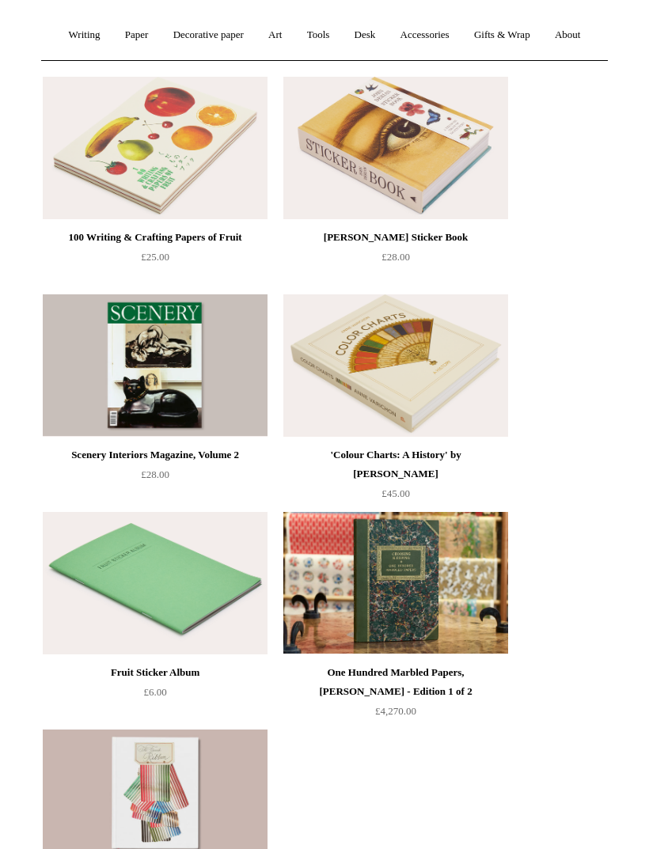
scroll to position [51, 0]
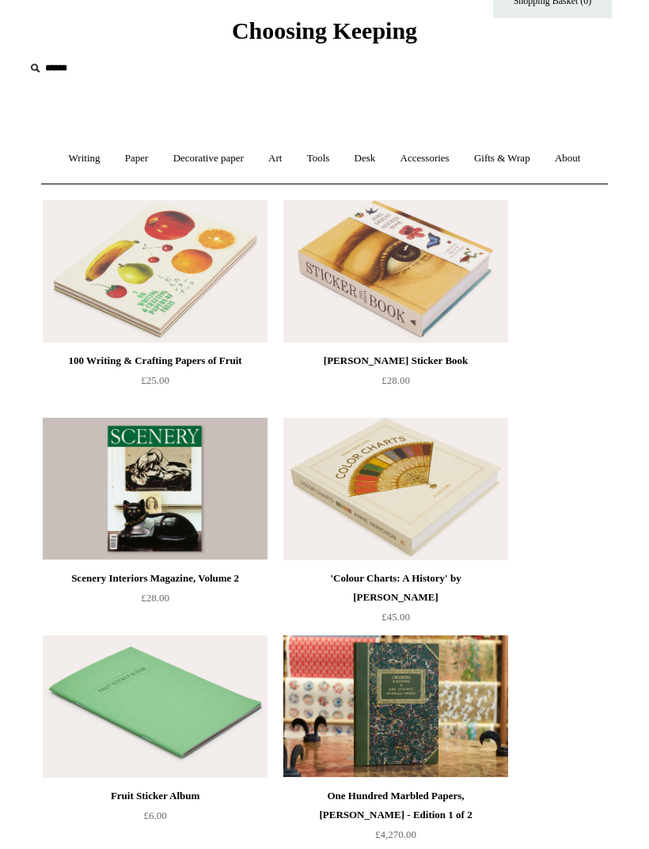
click at [454, 166] on link "Accessories +" at bounding box center [424, 160] width 71 height 42
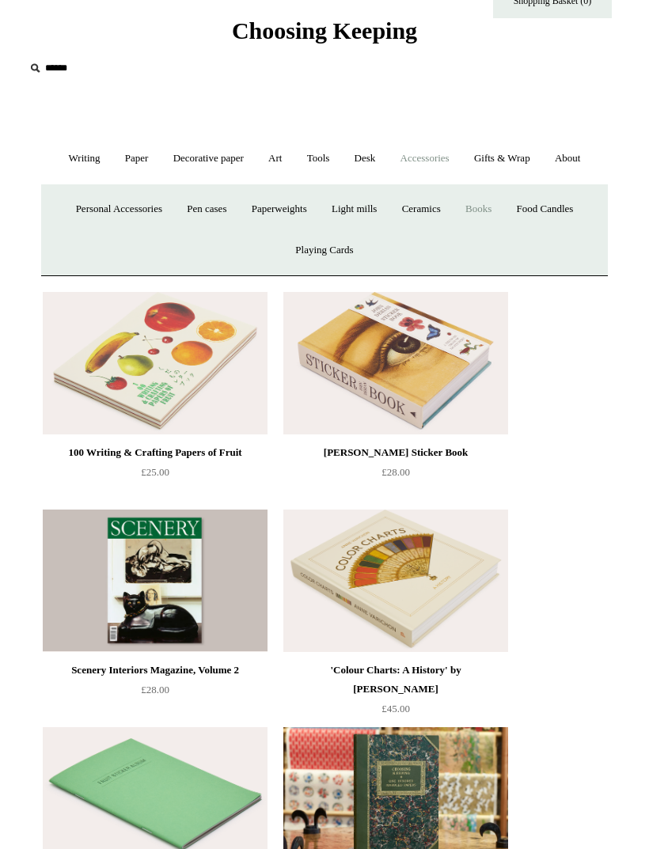
click at [572, 211] on link "Food Candles" at bounding box center [545, 209] width 79 height 42
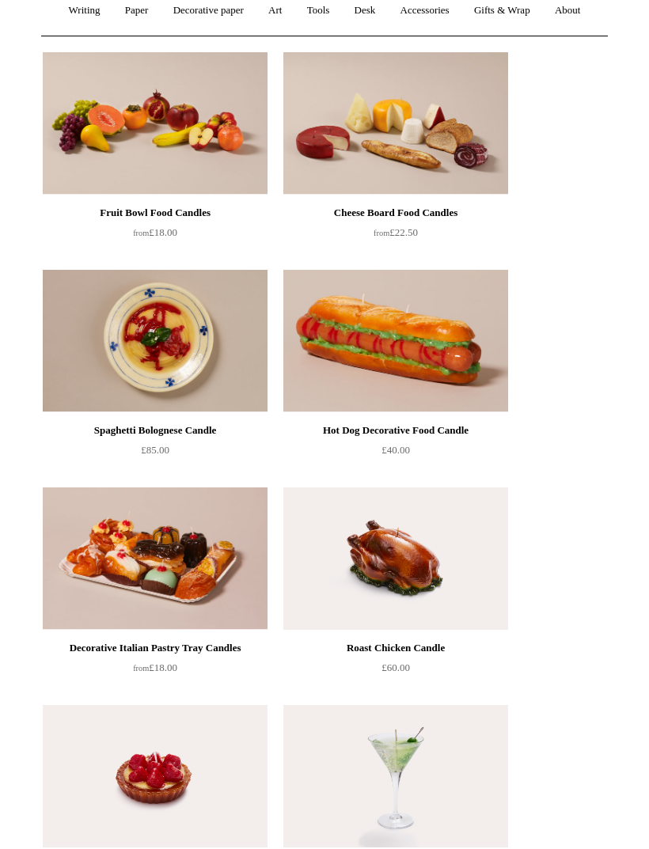
scroll to position [372, 0]
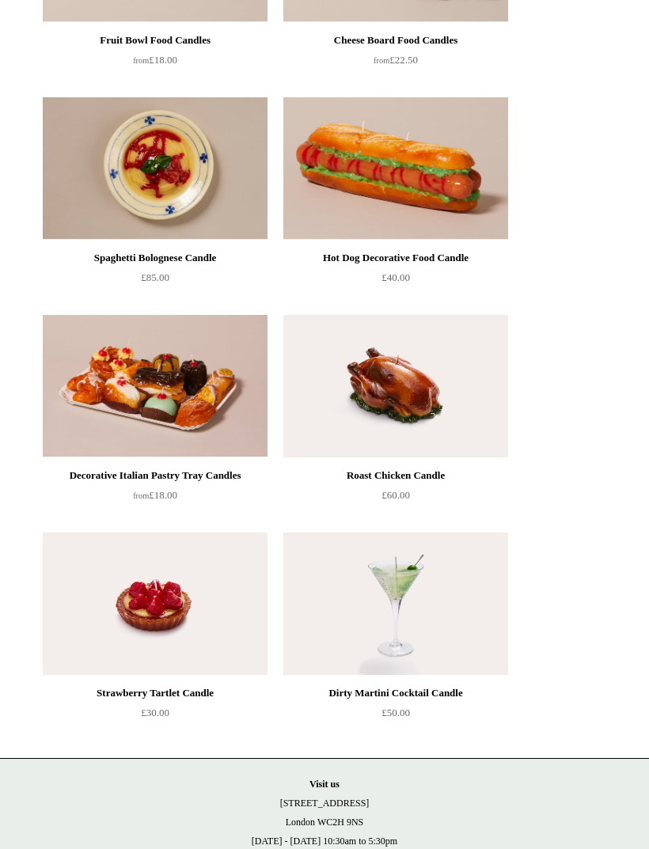
click at [389, 610] on img at bounding box center [395, 605] width 225 height 142
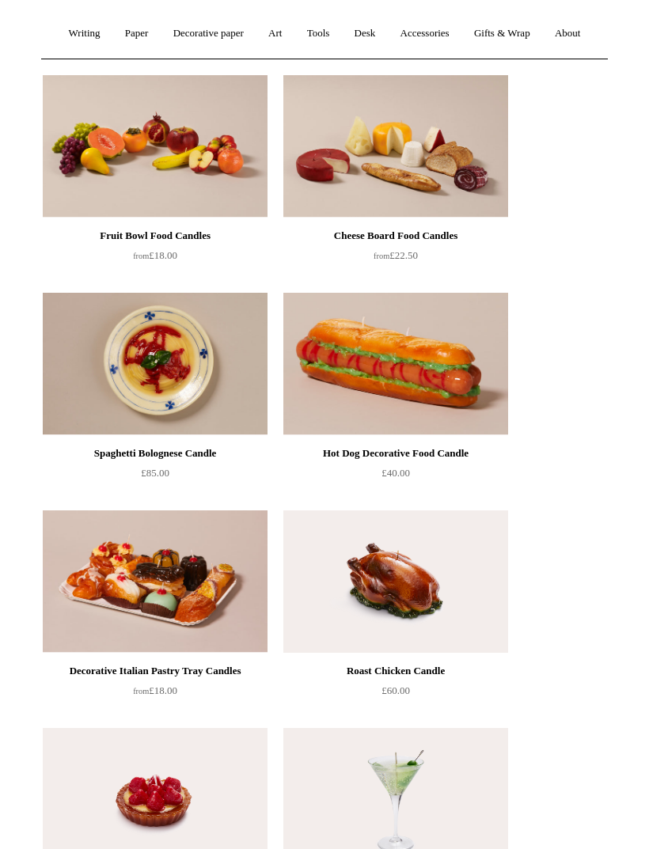
scroll to position [177, 0]
click at [207, 193] on img at bounding box center [155, 146] width 225 height 142
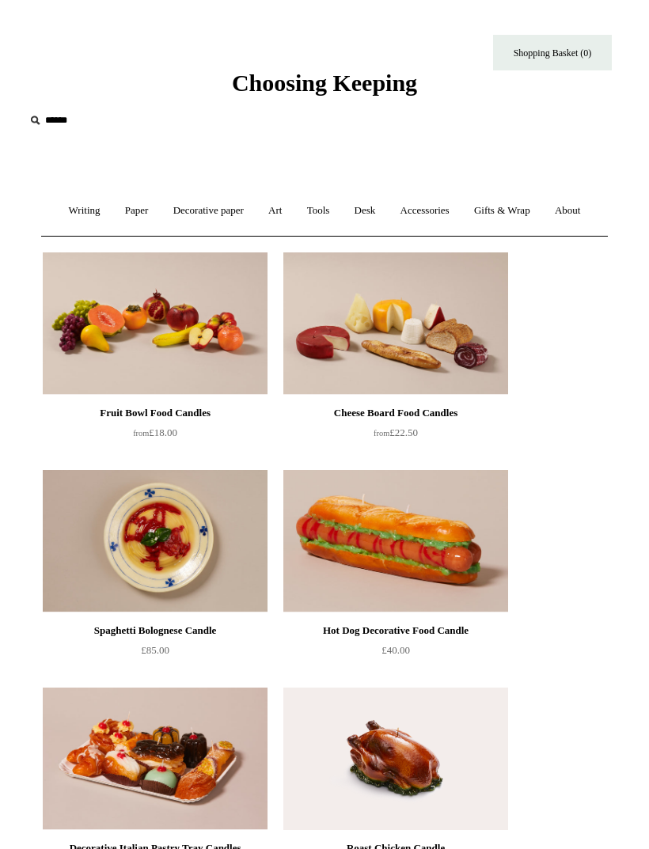
scroll to position [20, 0]
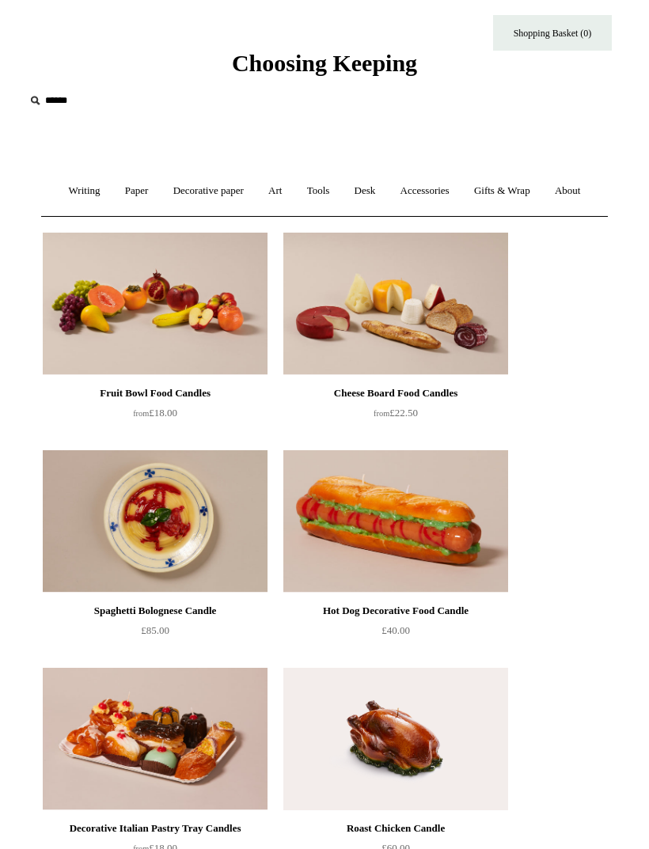
click at [441, 189] on link "Accessories +" at bounding box center [424, 191] width 71 height 42
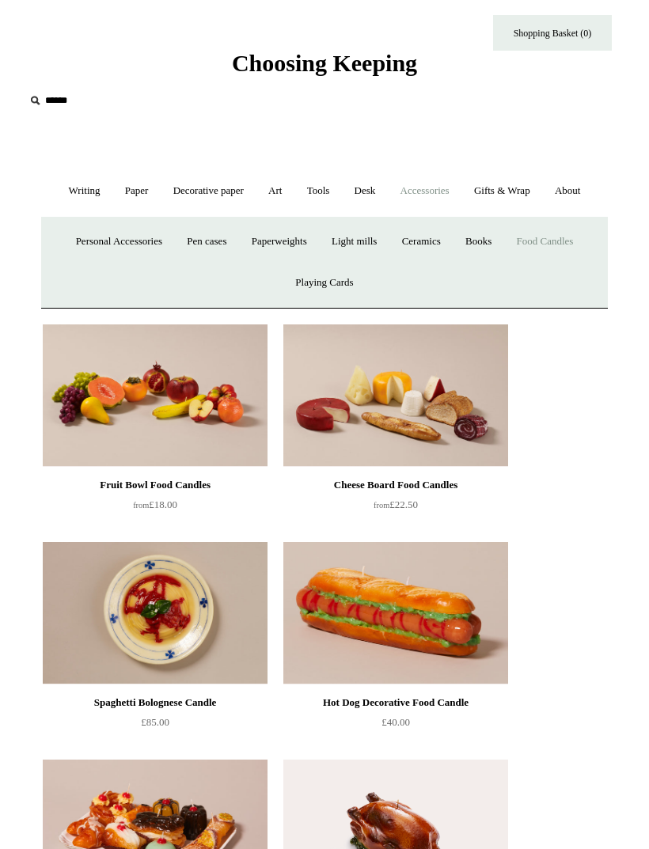
click at [337, 287] on link "Playing Cards" at bounding box center [324, 283] width 80 height 42
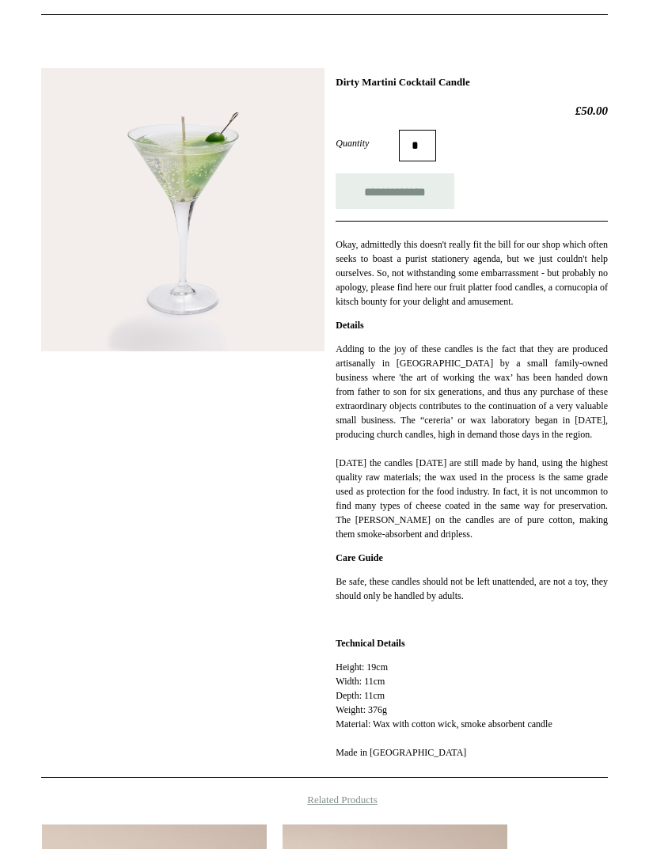
scroll to position [221, 0]
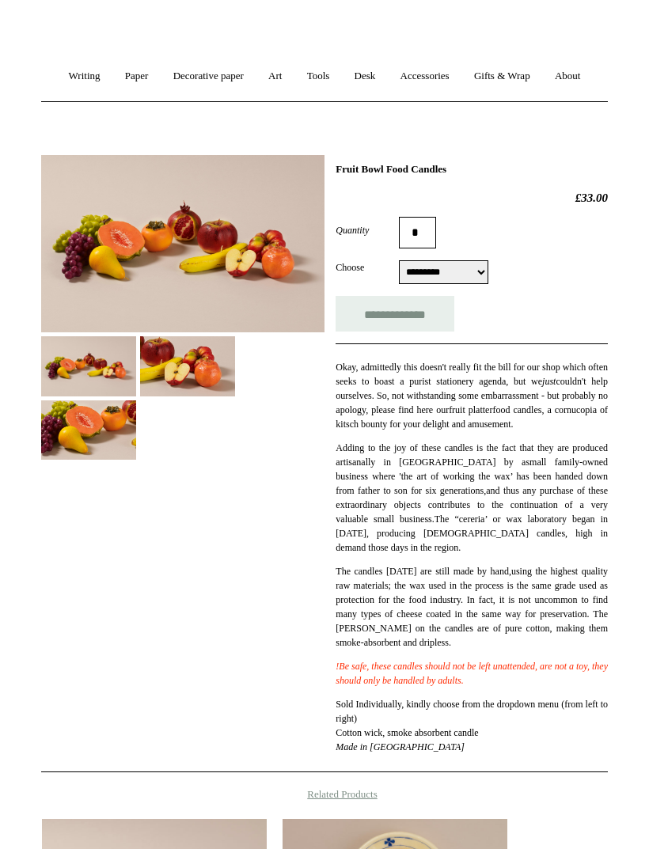
scroll to position [136, 0]
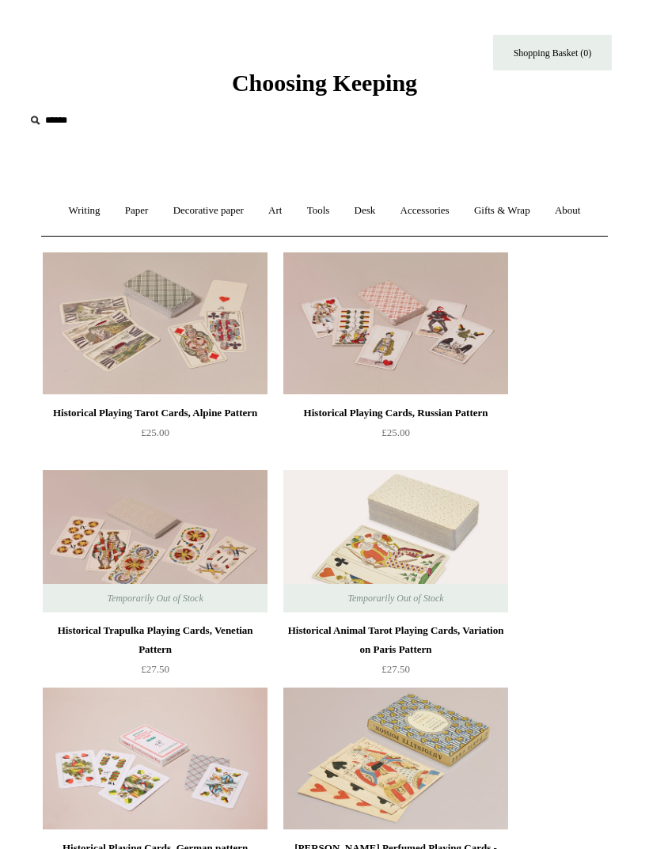
click at [520, 209] on link "Gifts & Wrap +" at bounding box center [502, 211] width 78 height 42
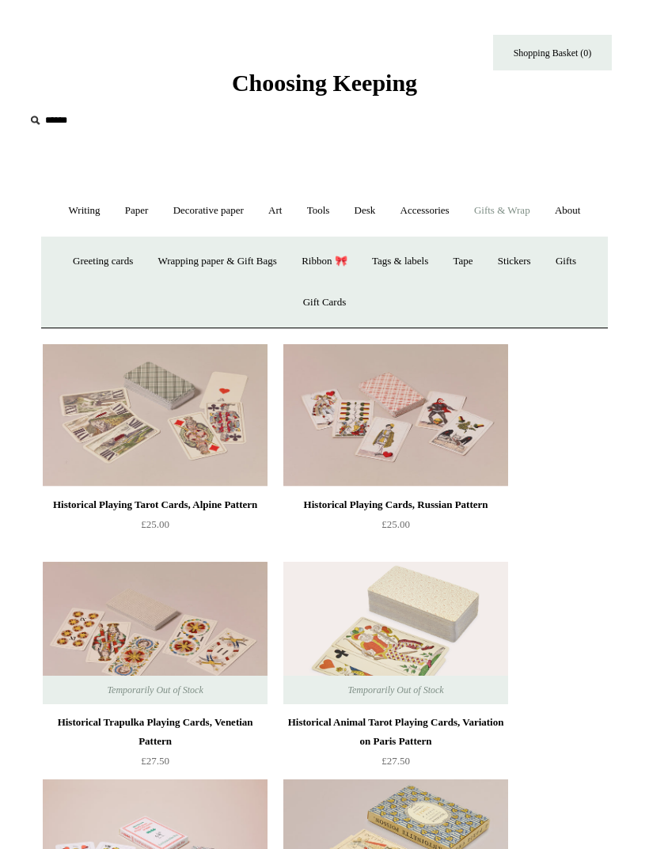
click at [111, 260] on link "Greeting cards +" at bounding box center [103, 262] width 82 height 42
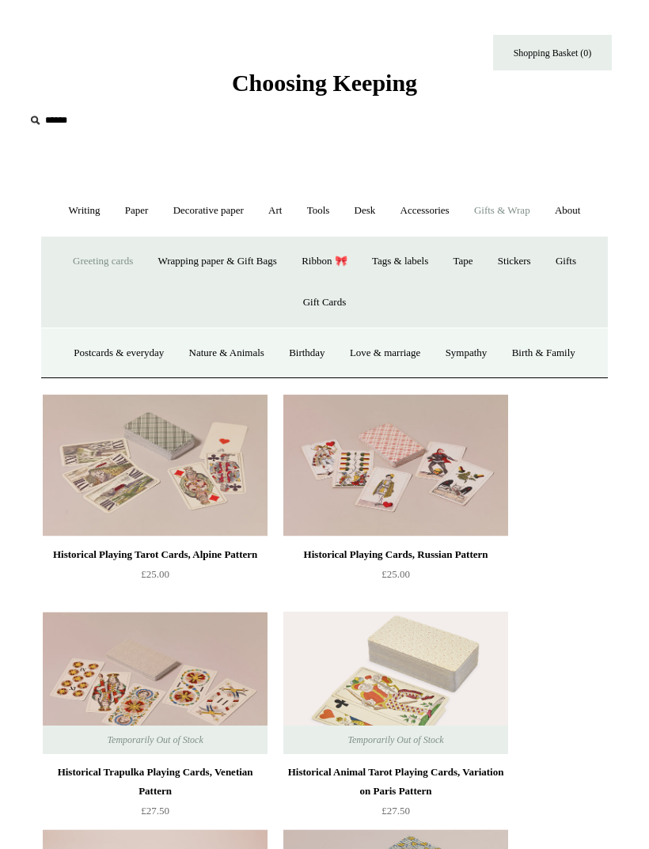
click at [112, 349] on link "Postcards & everyday" at bounding box center [119, 353] width 112 height 42
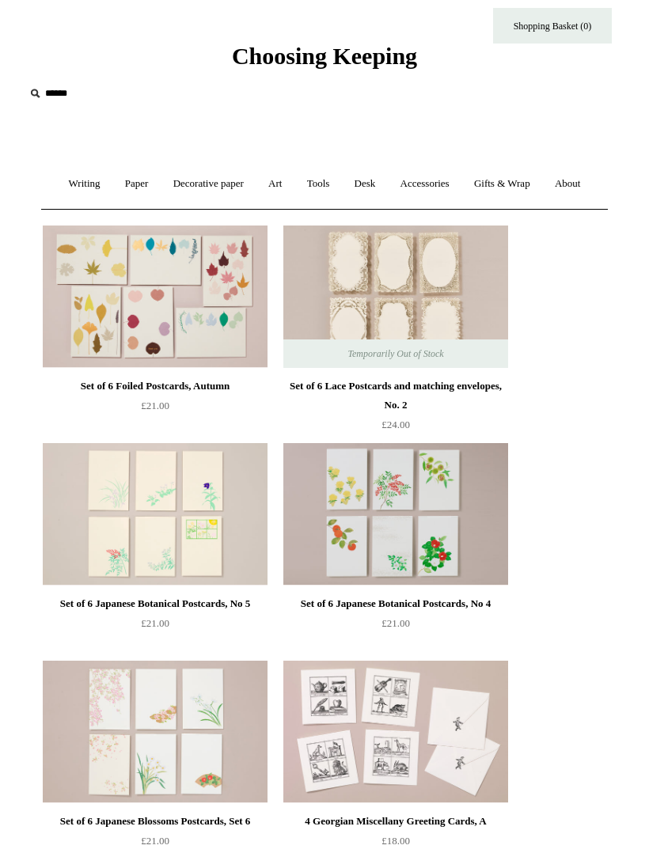
scroll to position [34, 0]
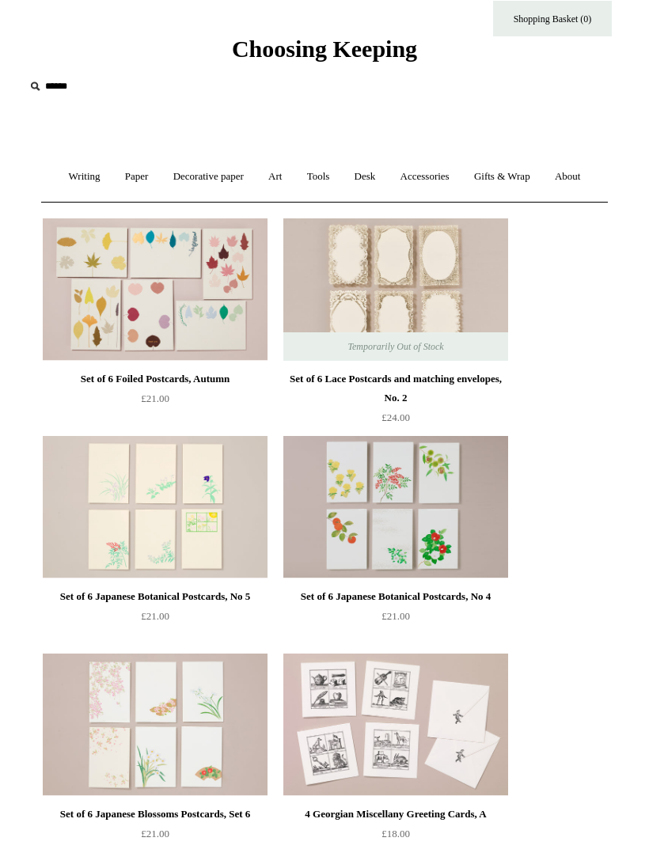
click at [520, 184] on link "Gifts & Wrap +" at bounding box center [502, 177] width 78 height 42
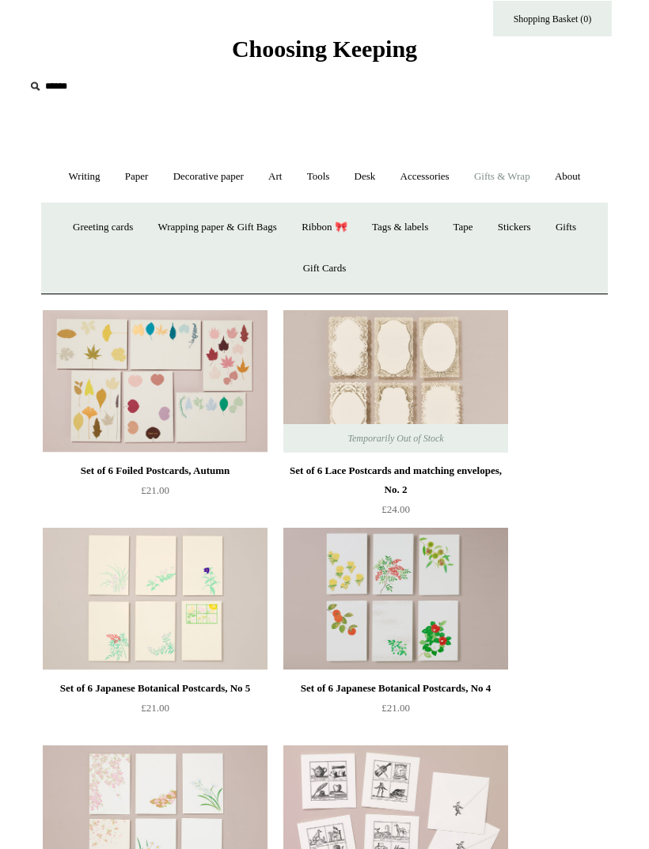
click at [245, 231] on link "Wrapping paper & Gift Bags" at bounding box center [216, 228] width 141 height 42
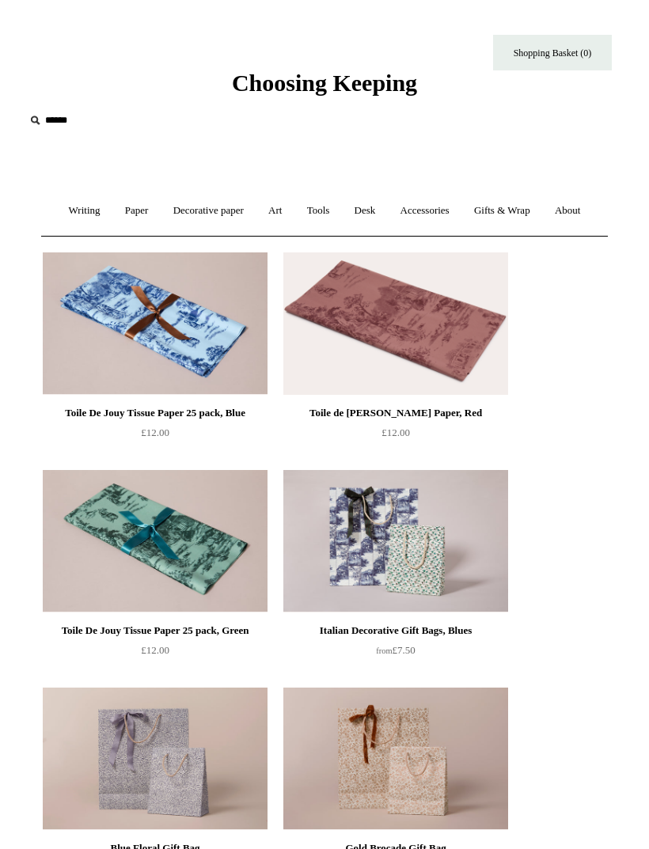
click at [522, 205] on link "Gifts & Wrap +" at bounding box center [502, 211] width 78 height 42
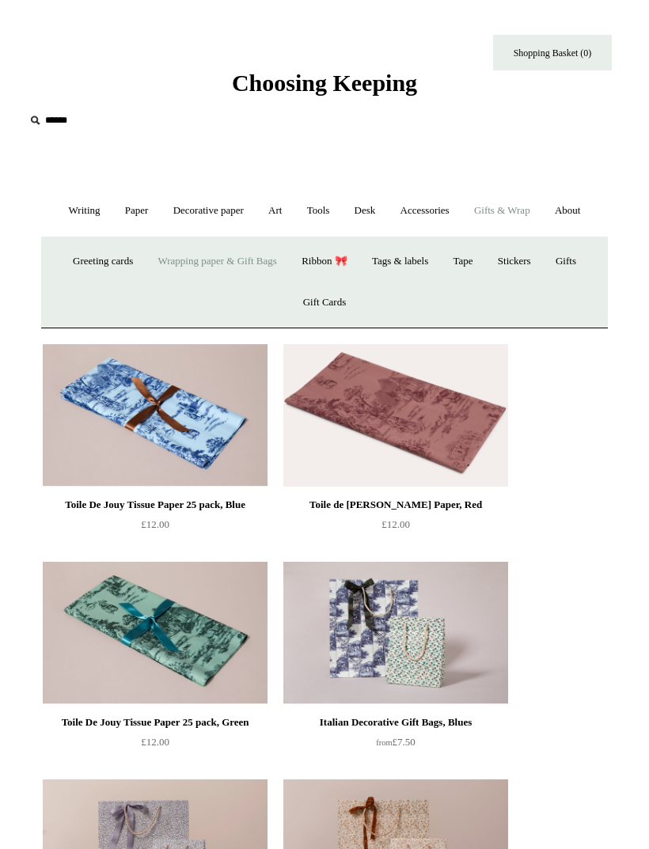
click at [349, 263] on link "Ribbon 🎀" at bounding box center [325, 262] width 68 height 42
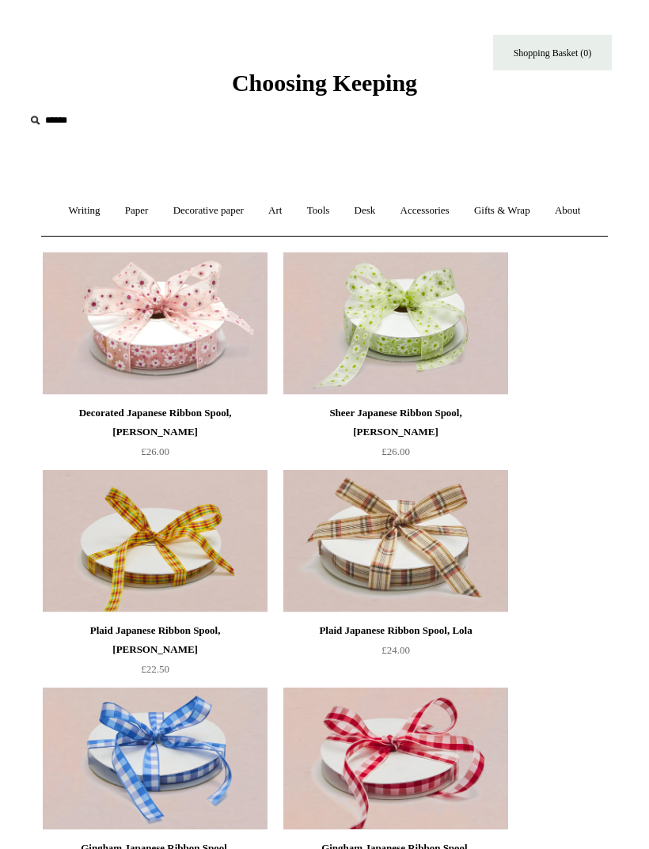
click at [513, 206] on link "Gifts & Wrap +" at bounding box center [502, 211] width 78 height 42
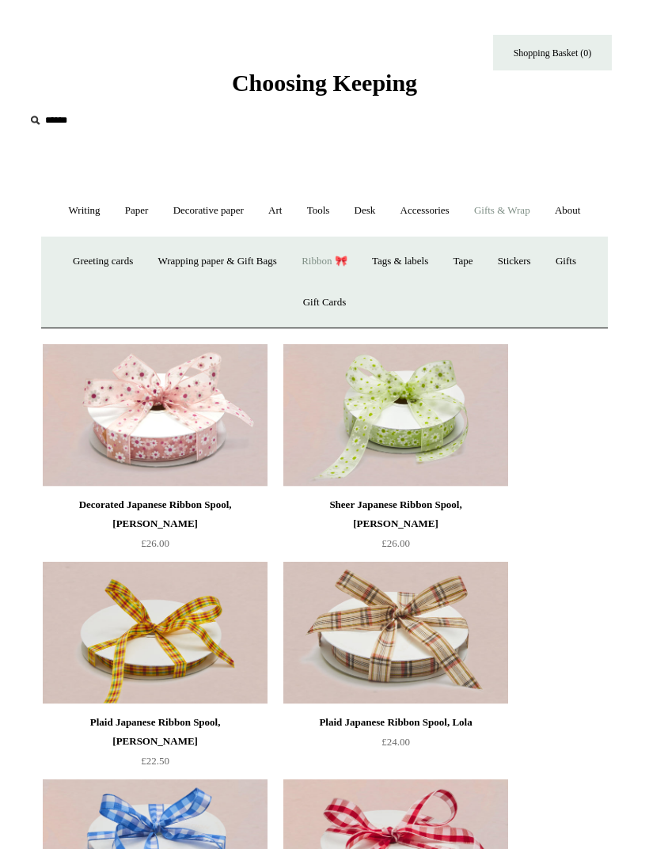
click at [426, 260] on link "Tags & labels" at bounding box center [400, 262] width 78 height 42
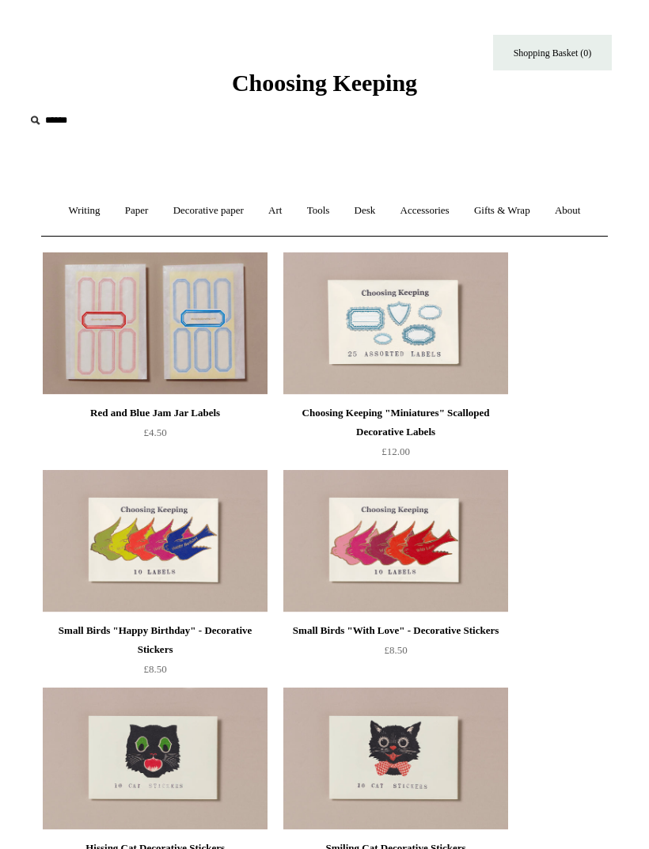
click at [522, 204] on link "Gifts & Wrap +" at bounding box center [502, 211] width 78 height 42
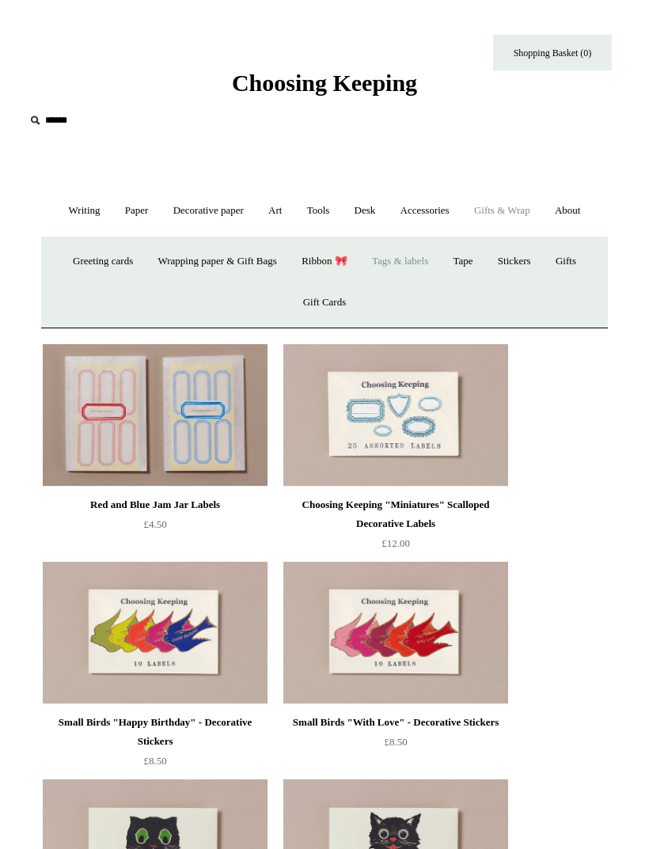
click at [472, 257] on link "Tape" at bounding box center [463, 262] width 42 height 42
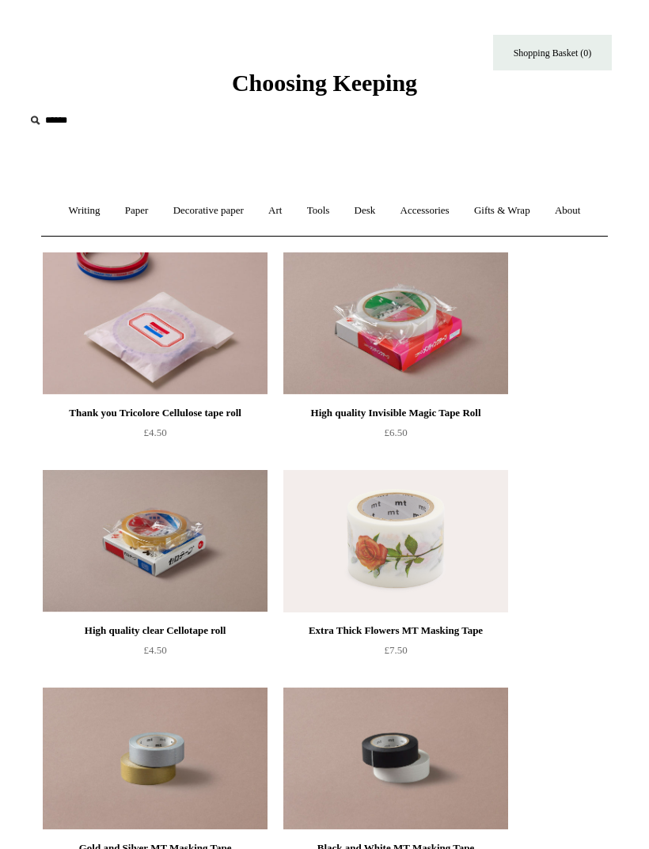
click at [514, 219] on link "Gifts & Wrap +" at bounding box center [502, 211] width 78 height 42
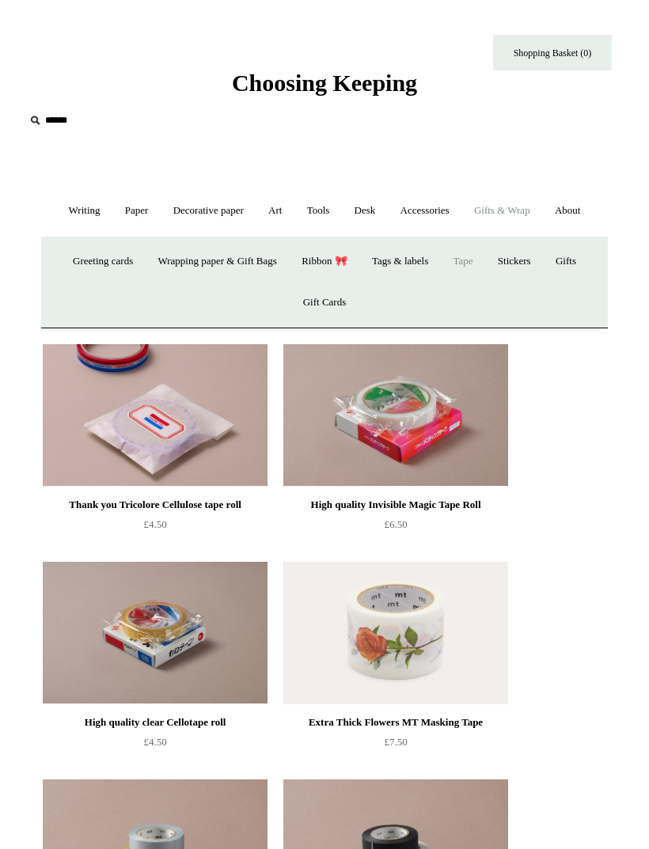
click at [527, 256] on link "Stickers" at bounding box center [514, 262] width 55 height 42
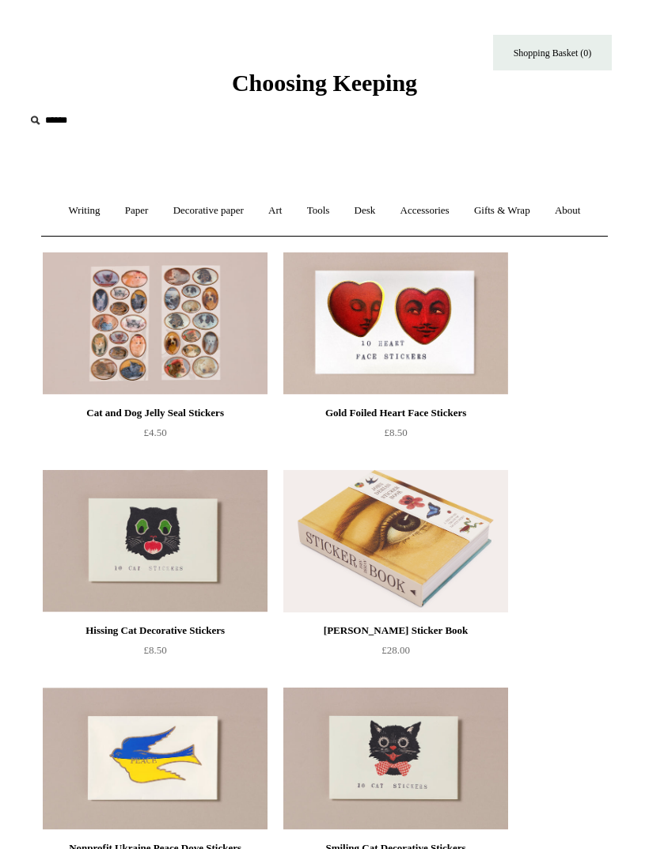
click at [472, 586] on img at bounding box center [395, 541] width 225 height 142
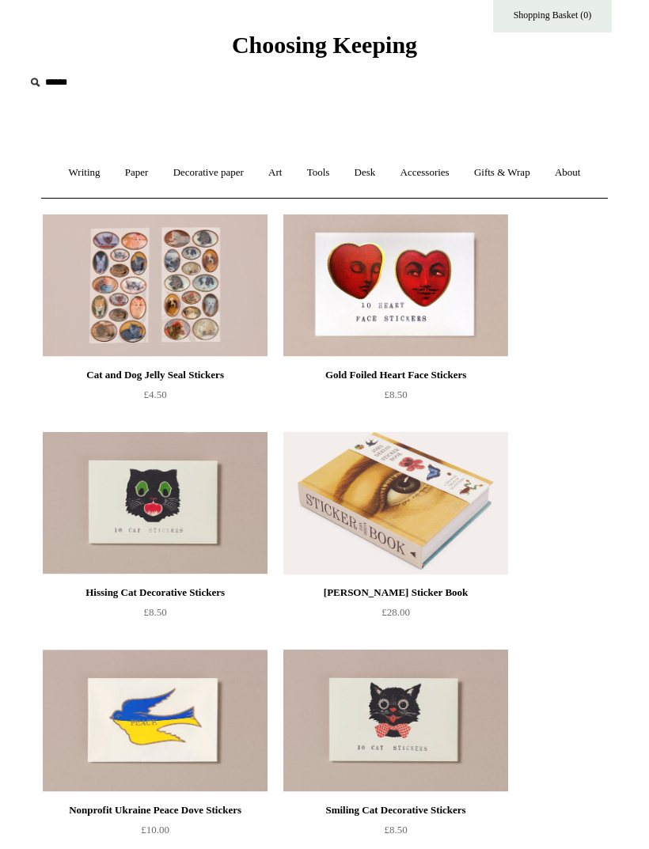
scroll to position [39, 0]
click at [526, 180] on link "Gifts & Wrap +" at bounding box center [502, 172] width 78 height 42
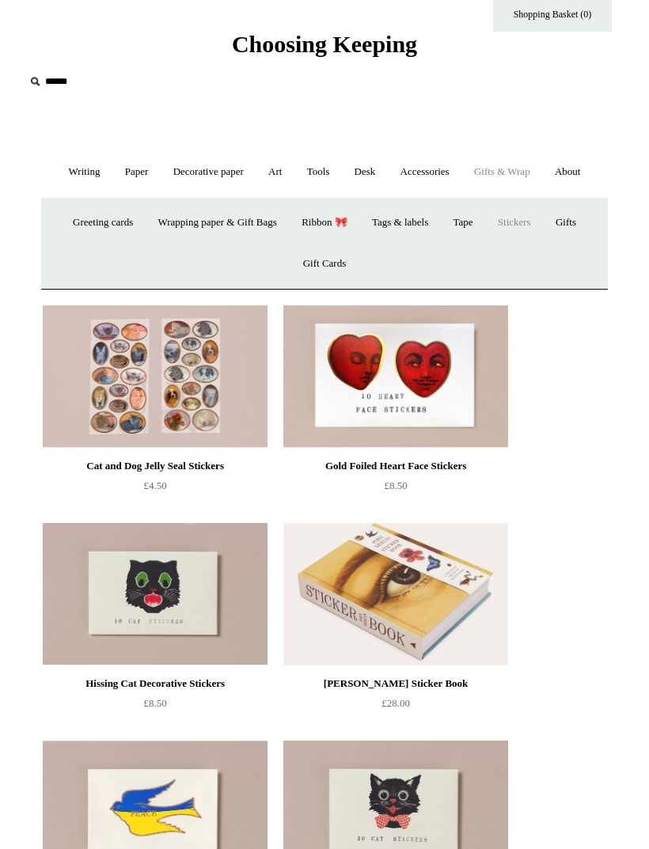
click at [583, 228] on link "Gifts +" at bounding box center [566, 223] width 43 height 42
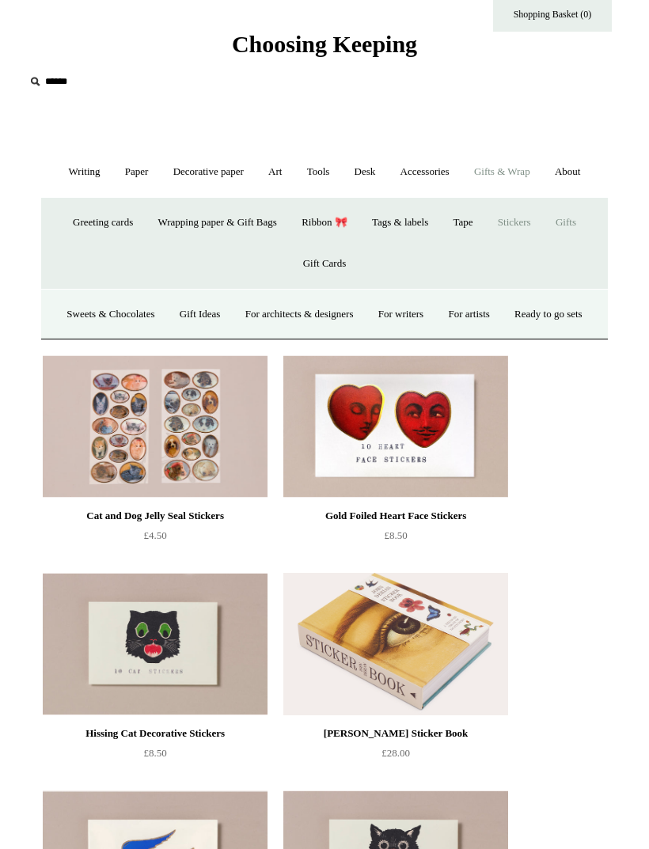
click at [165, 317] on link "Sweets & Chocolates" at bounding box center [110, 315] width 110 height 42
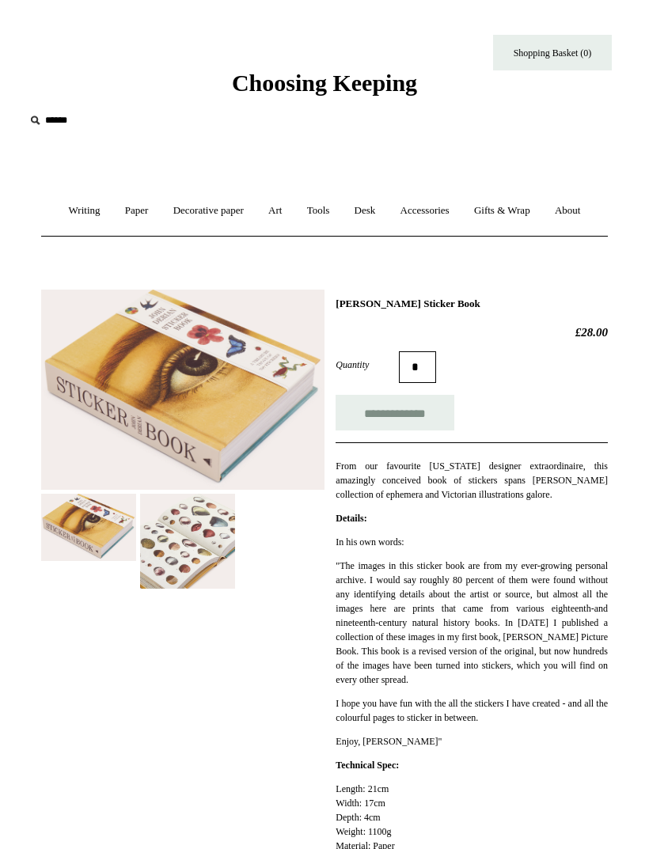
click at [188, 558] on img at bounding box center [187, 541] width 95 height 95
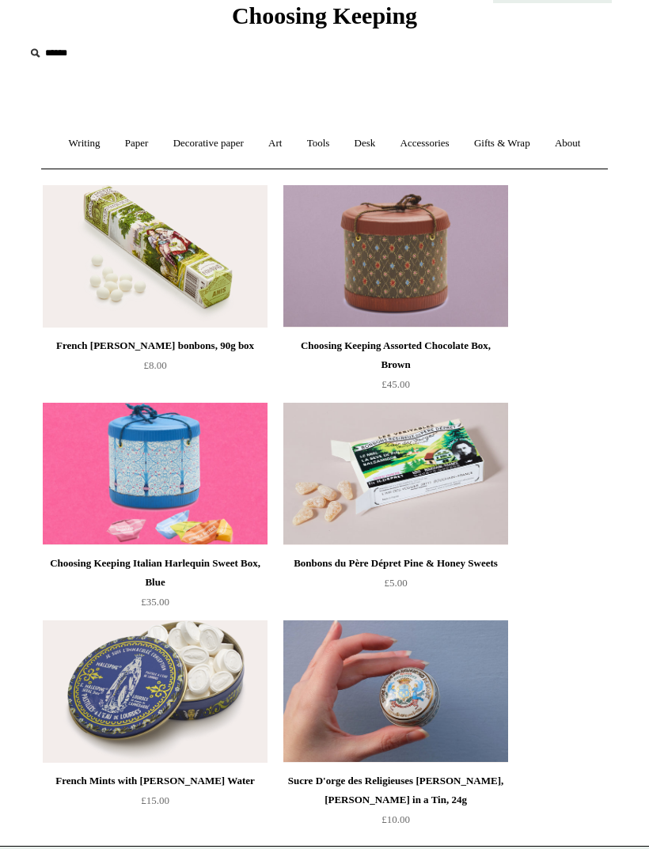
scroll to position [65, 0]
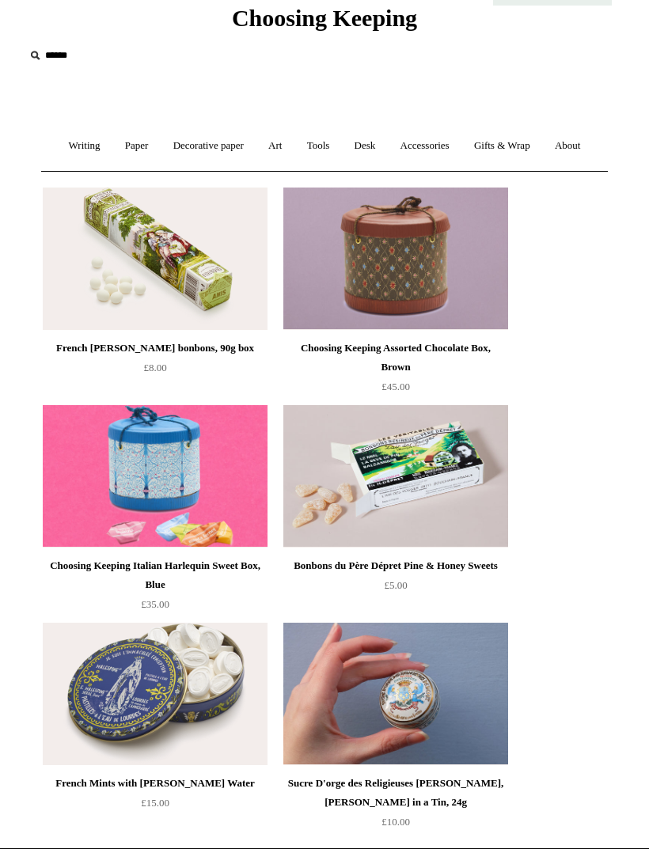
click at [527, 148] on link "Gifts & Wrap +" at bounding box center [502, 146] width 78 height 42
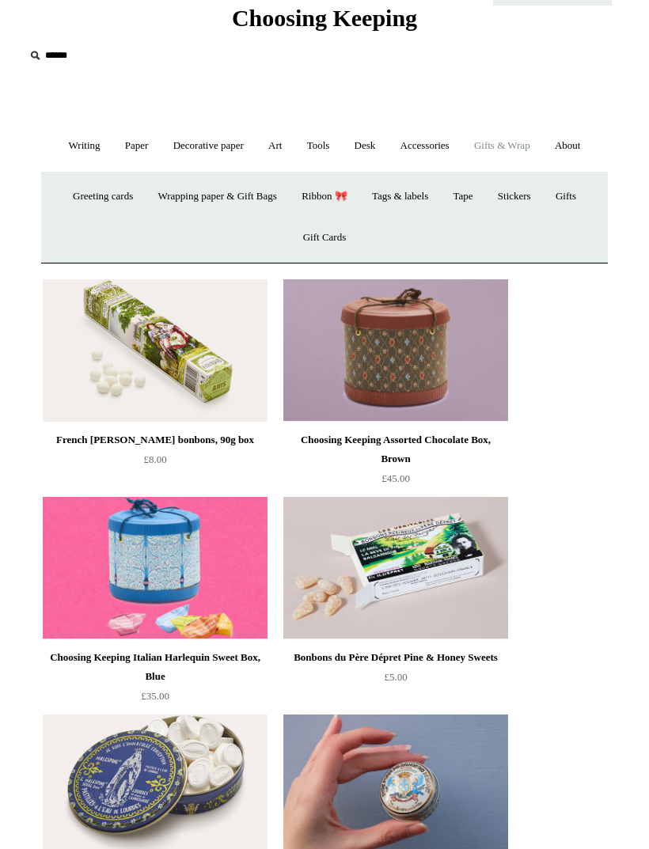
click at [568, 146] on link "About +" at bounding box center [568, 146] width 48 height 42
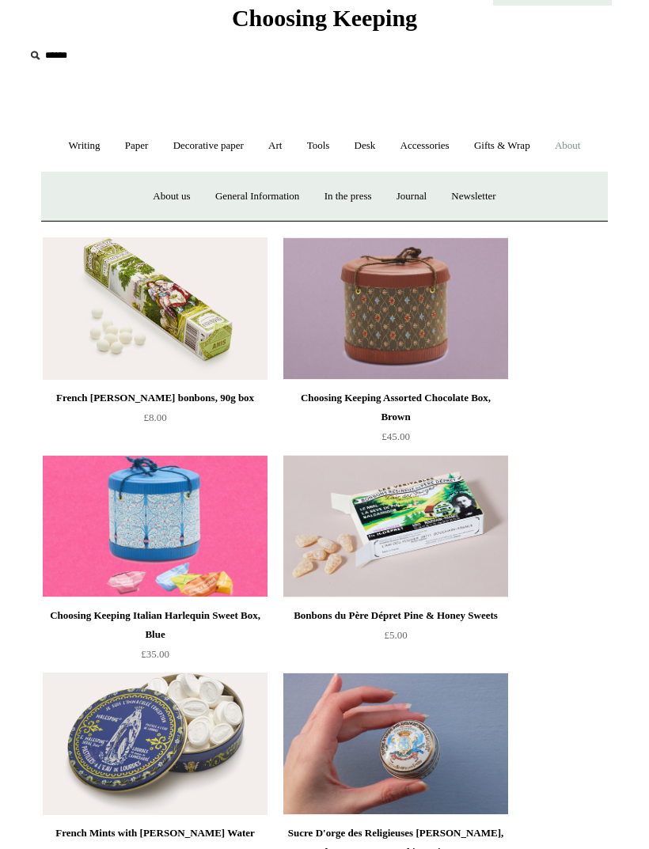
click at [526, 142] on link "Gifts & Wrap +" at bounding box center [502, 146] width 78 height 42
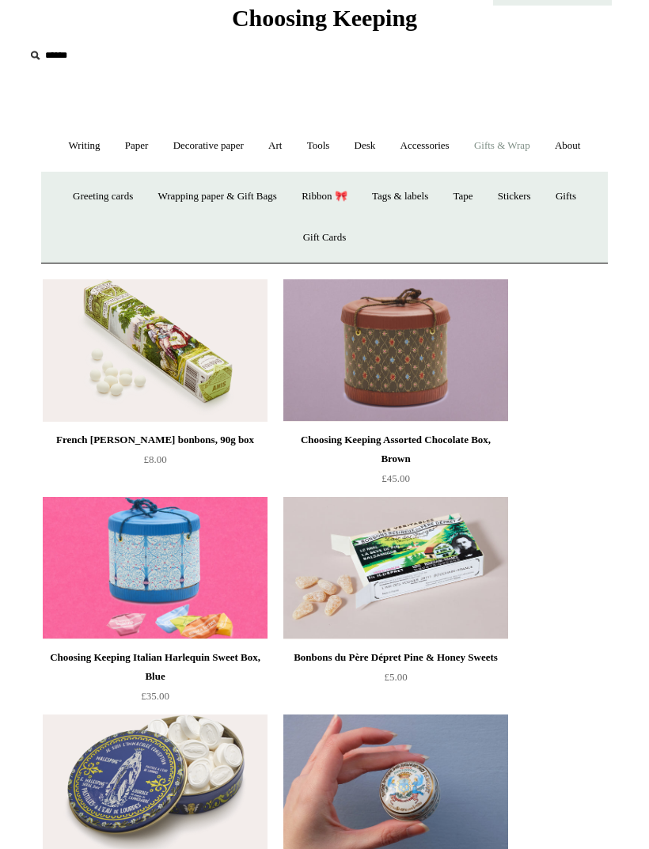
click at [337, 242] on link "Gift Cards" at bounding box center [325, 238] width 66 height 42
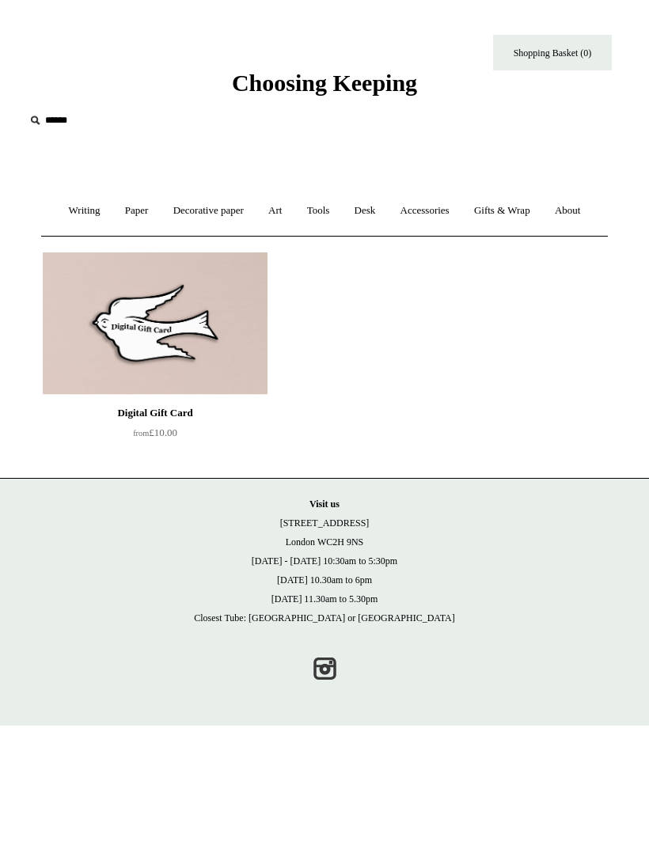
click at [499, 210] on link "Gifts & Wrap +" at bounding box center [502, 211] width 78 height 42
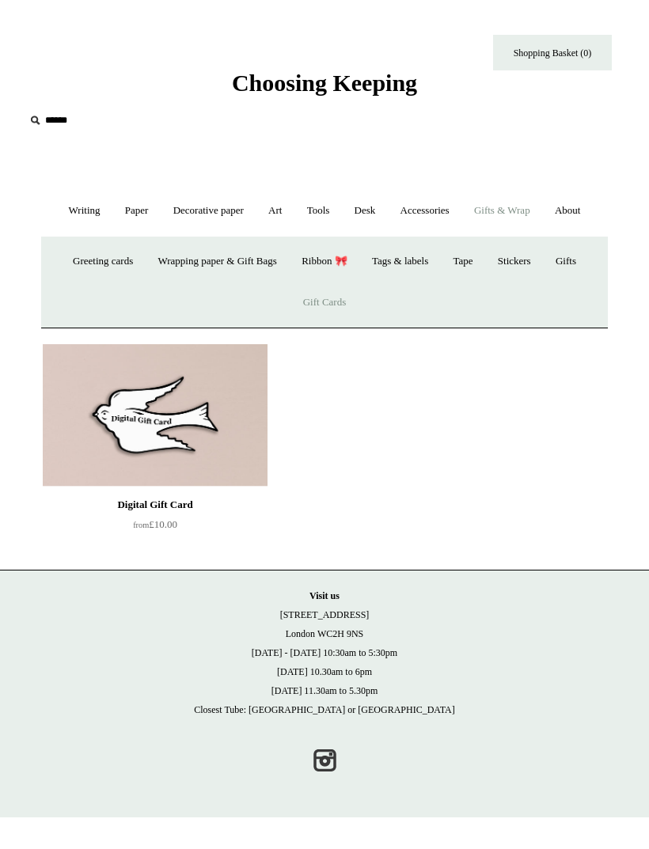
click at [579, 257] on link "Gifts +" at bounding box center [566, 262] width 43 height 42
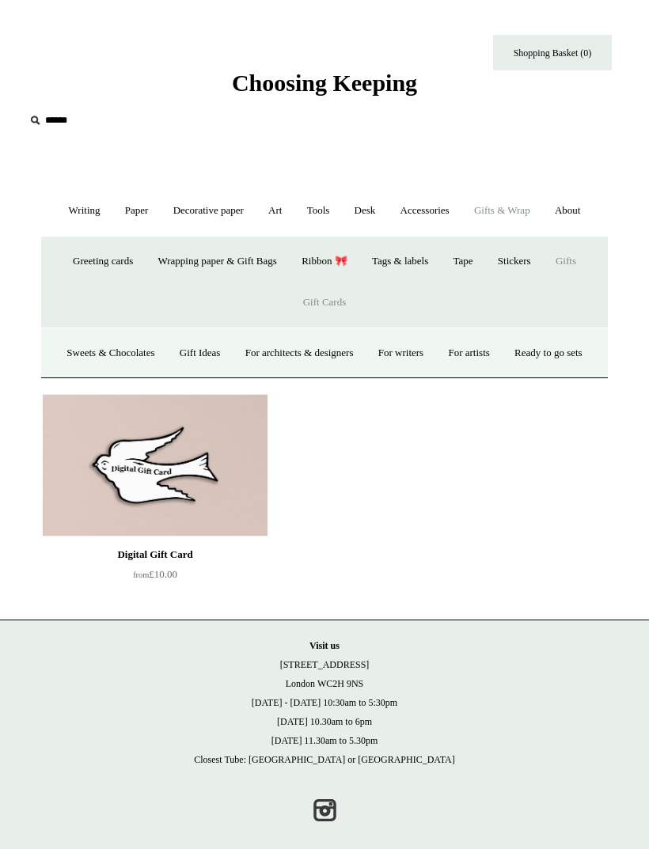
click at [232, 352] on link "Gift Ideas" at bounding box center [200, 353] width 63 height 42
